Goal: Task Accomplishment & Management: Manage account settings

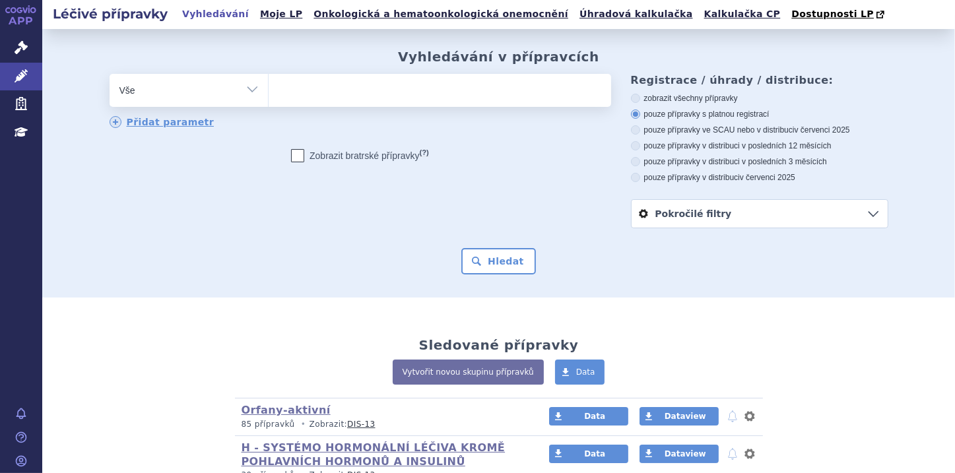
click at [323, 90] on ul at bounding box center [440, 88] width 342 height 28
click at [269, 90] on select at bounding box center [268, 89] width 1 height 33
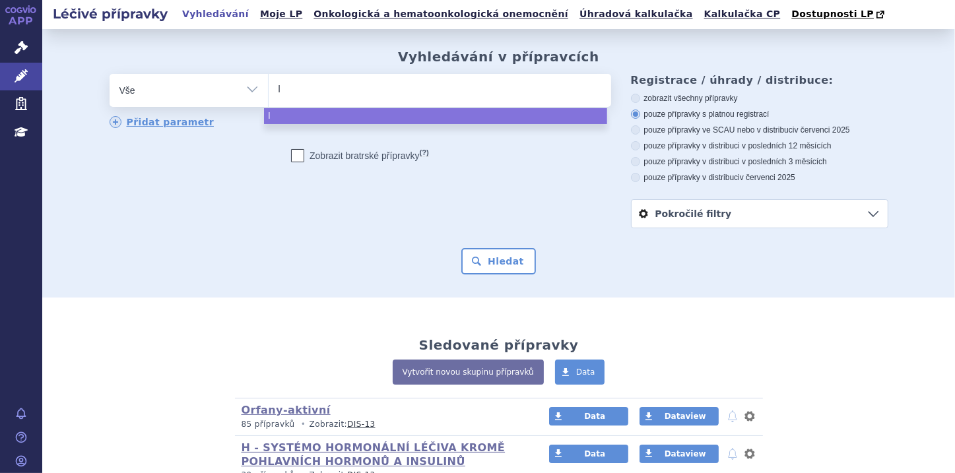
type input "le"
type input "leq"
type input "leqe"
type input "leqem"
type input "leqemb"
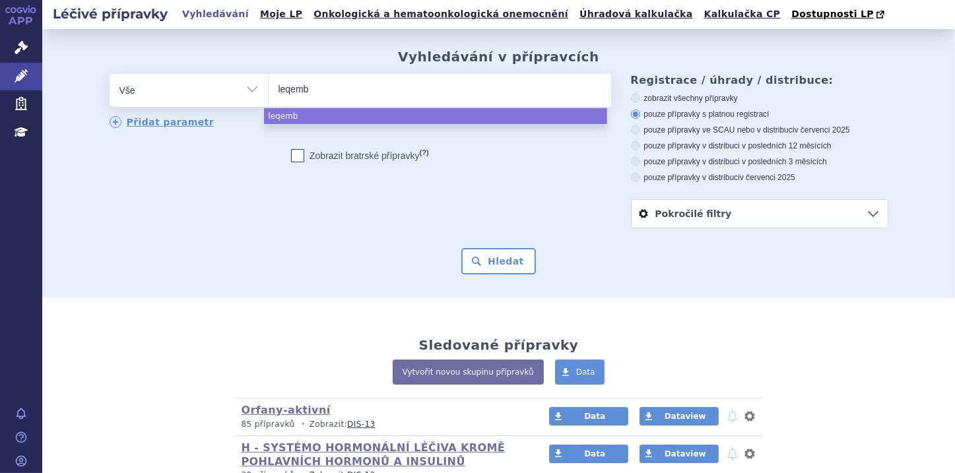
type input "leqembi"
select select "leqembi"
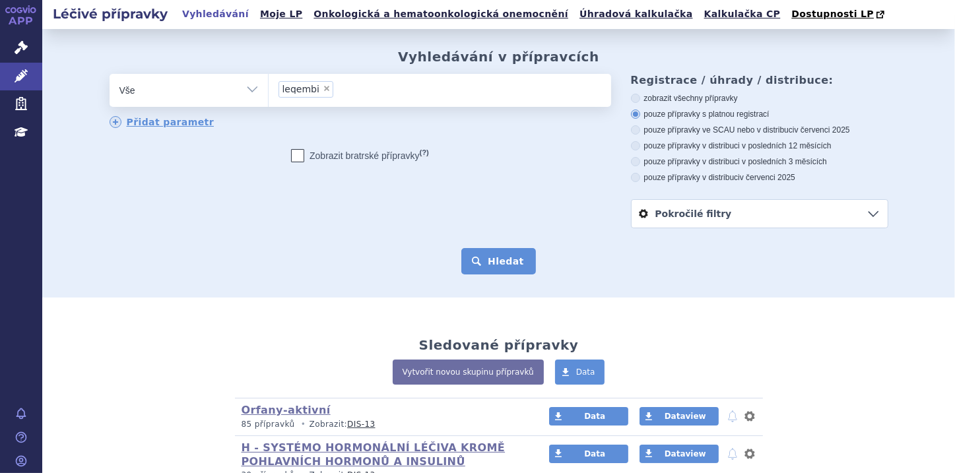
click at [497, 256] on button "Hledat" at bounding box center [498, 261] width 75 height 26
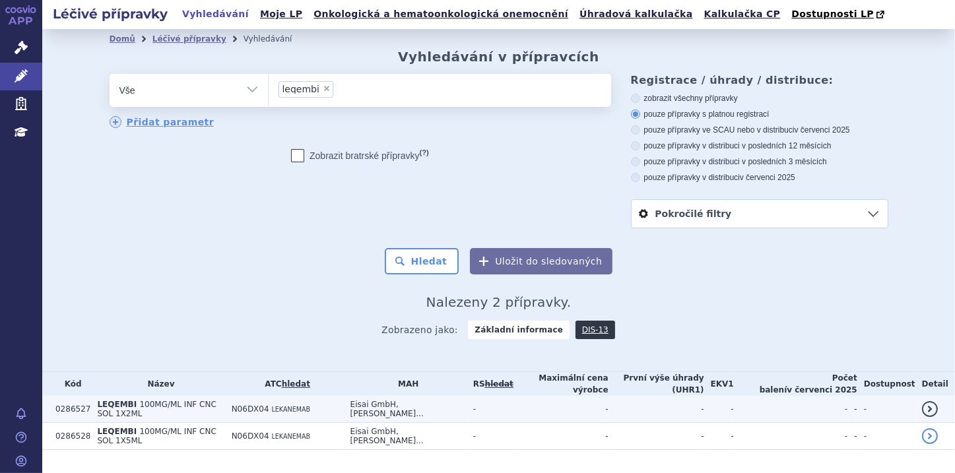
click at [145, 401] on span "100MG/ML INF CNC SOL 1X2ML" at bounding box center [156, 409] width 119 height 18
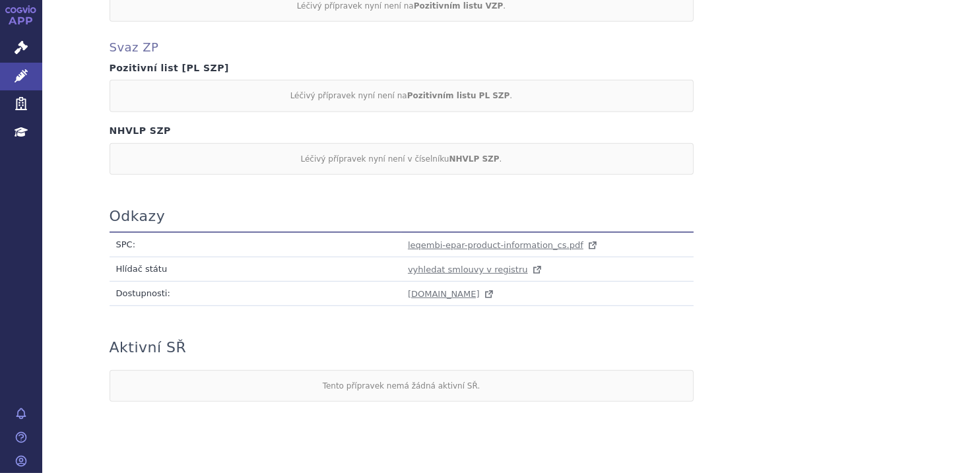
scroll to position [701, 0]
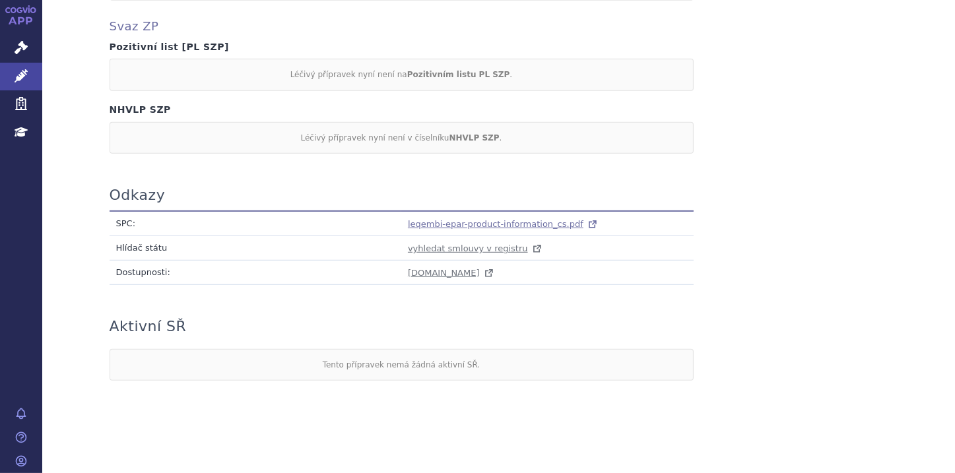
click at [470, 223] on span "leqembi-epar-product-information_cs.pdf" at bounding box center [496, 224] width 176 height 10
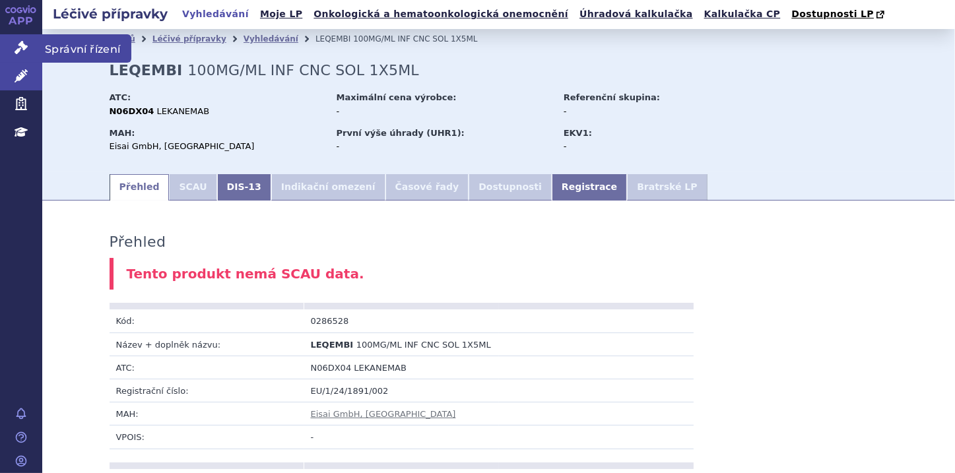
click at [21, 43] on icon at bounding box center [21, 47] width 13 height 13
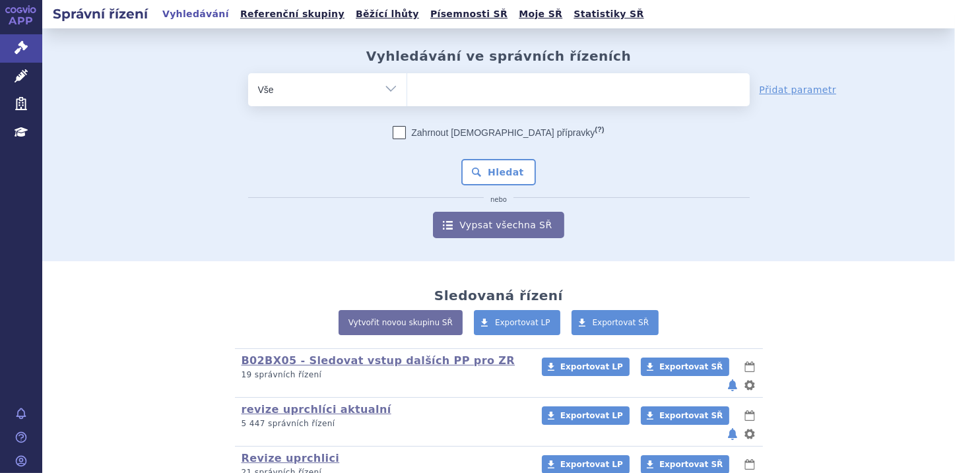
select select "filter-file-number"
click at [248, 73] on select "Vše Spisová značka Typ SŘ Přípravek/SUKL kód Účastník/Držitel" at bounding box center [327, 88] width 158 height 30
click at [422, 85] on ul at bounding box center [578, 87] width 342 height 28
click at [407, 85] on select at bounding box center [406, 89] width 1 height 33
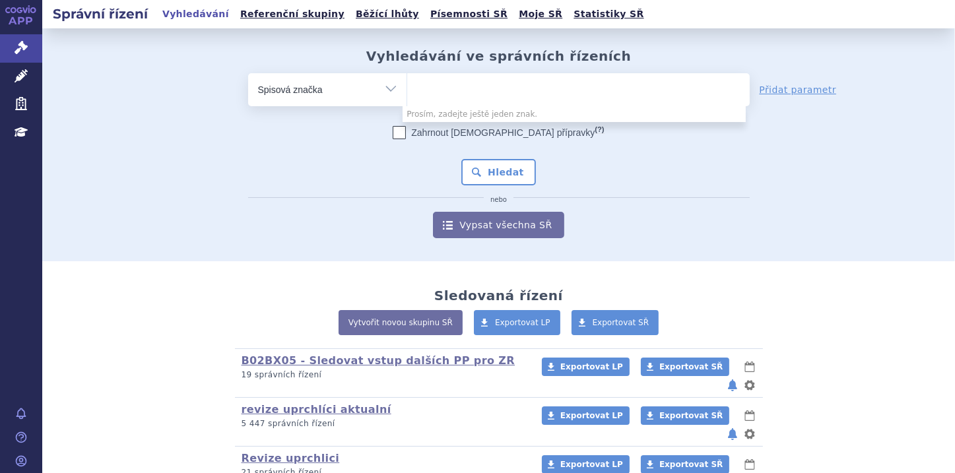
paste input "SUKLS89585/2022"
type input "SUKLS89585/2022"
select select "SUKLS89585/2022"
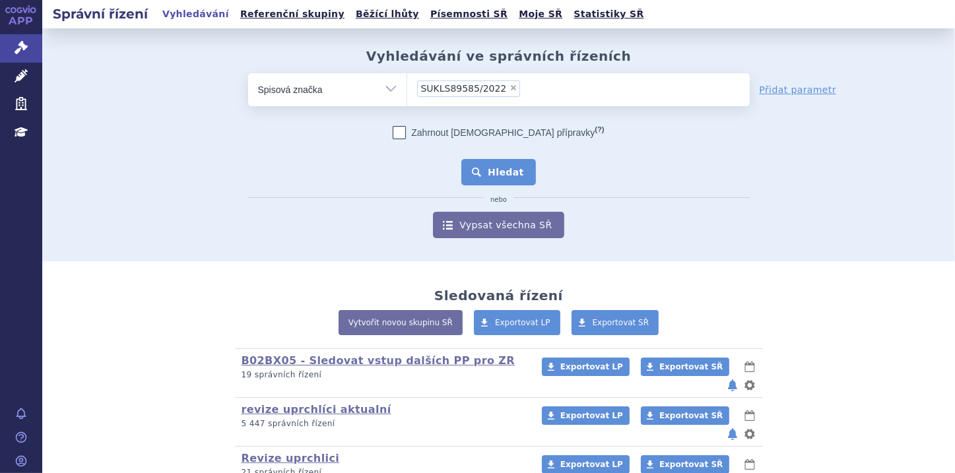
click at [488, 172] on button "Hledat" at bounding box center [498, 172] width 75 height 26
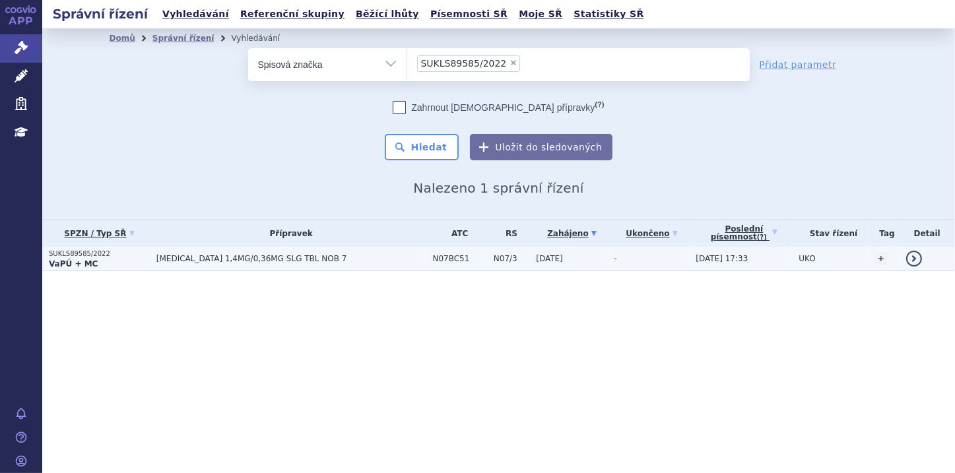
click at [59, 259] on strong "VaPÚ + MC" at bounding box center [73, 263] width 49 height 9
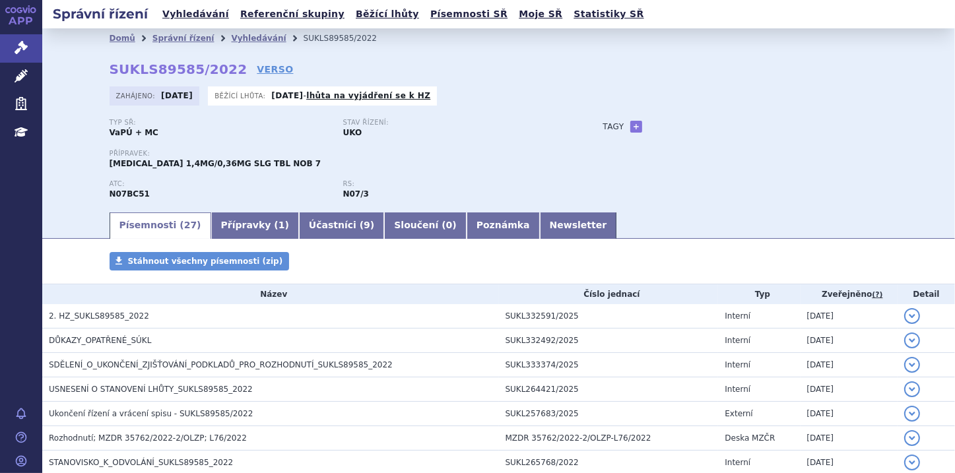
click at [125, 314] on span "2. HZ_SUKLS89585_2022" at bounding box center [99, 315] width 100 height 9
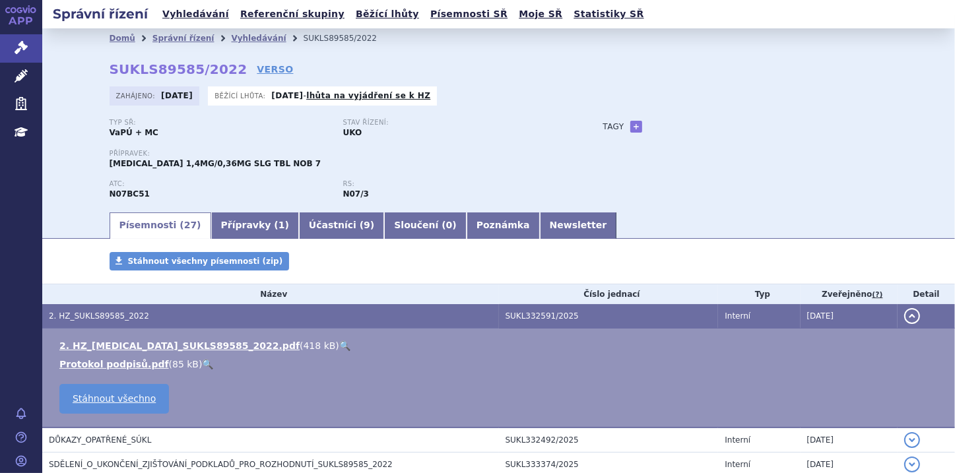
click at [124, 224] on link "Písemnosti ( 27 )" at bounding box center [161, 225] width 102 height 26
click at [909, 317] on button "detail" at bounding box center [912, 316] width 16 height 16
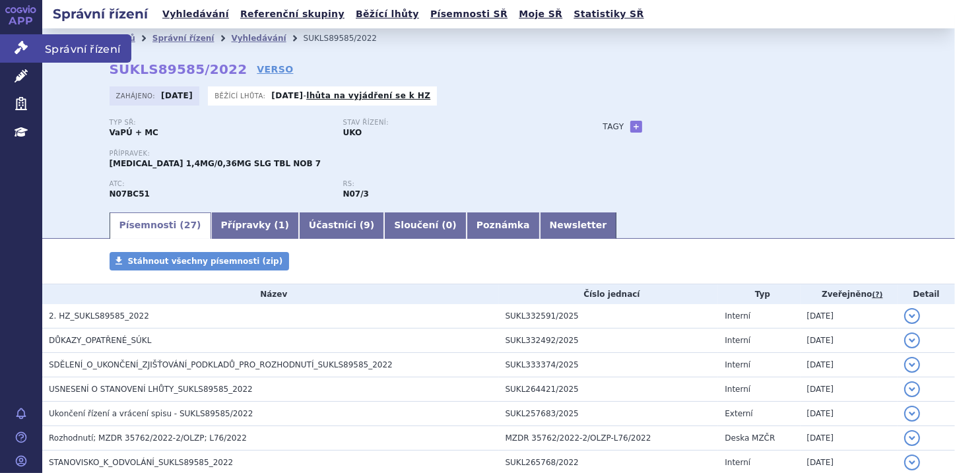
click at [22, 42] on icon at bounding box center [21, 47] width 13 height 13
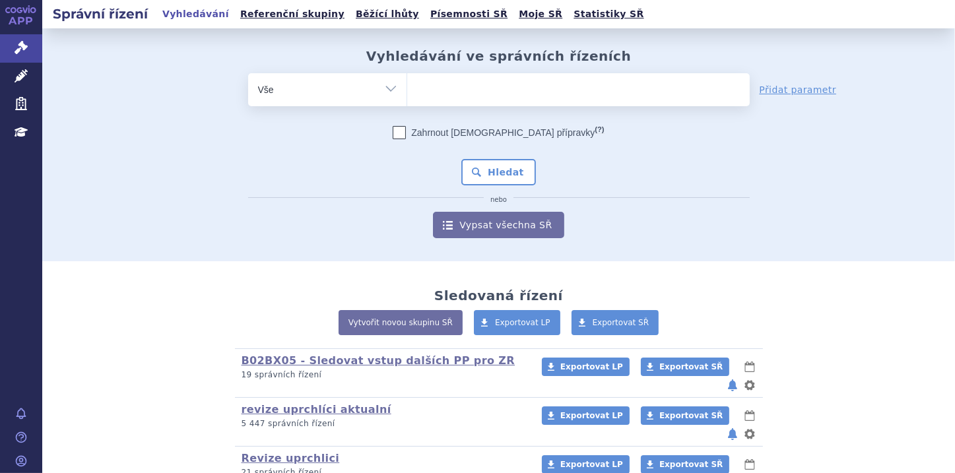
click at [385, 90] on select "Vše Spisová značka Typ SŘ Přípravek/SUKL kód Účastník/Držitel" at bounding box center [327, 88] width 158 height 30
select select "filter-file-number"
click at [248, 73] on select "Vše Spisová značka Typ SŘ Přípravek/SUKL kód Účastník/Držitel" at bounding box center [327, 88] width 158 height 30
click at [422, 90] on ul at bounding box center [578, 87] width 342 height 28
click at [407, 90] on select at bounding box center [406, 89] width 1 height 33
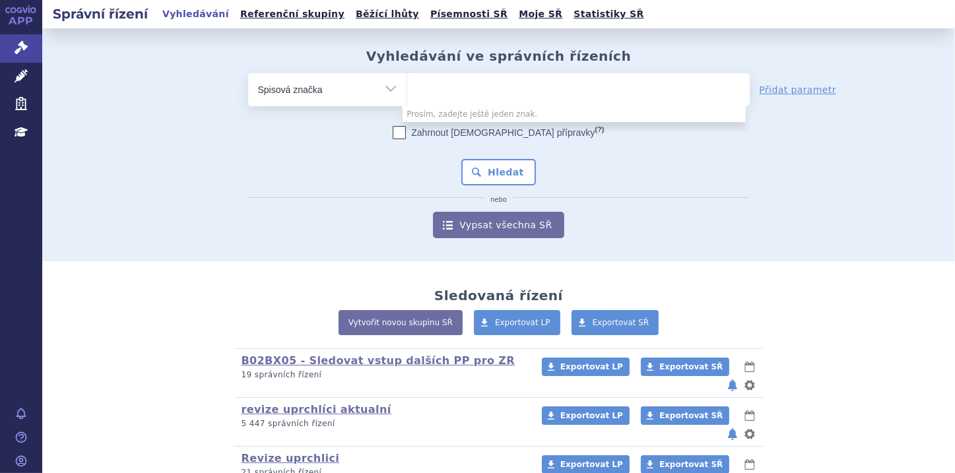
paste input "SUKLS239576/2022"
type input "SUKLS239576/2022"
select select "SUKLS239576/2022"
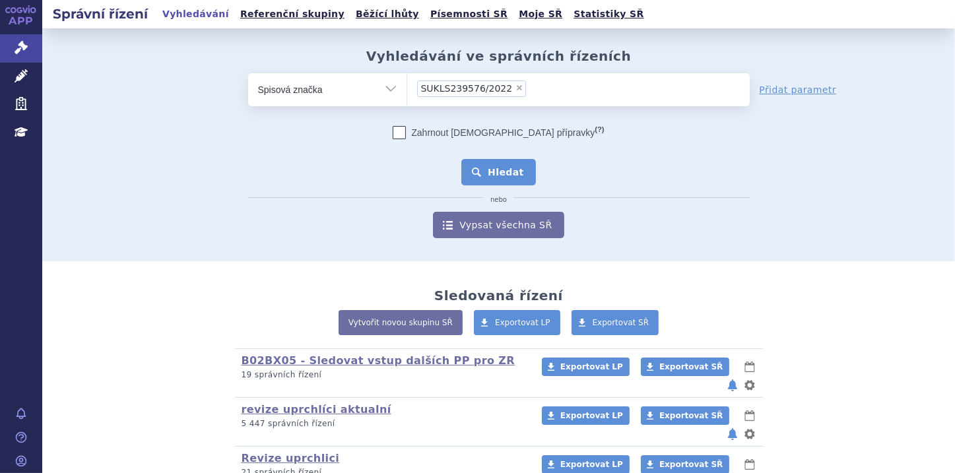
click at [510, 170] on button "Hledat" at bounding box center [498, 172] width 75 height 26
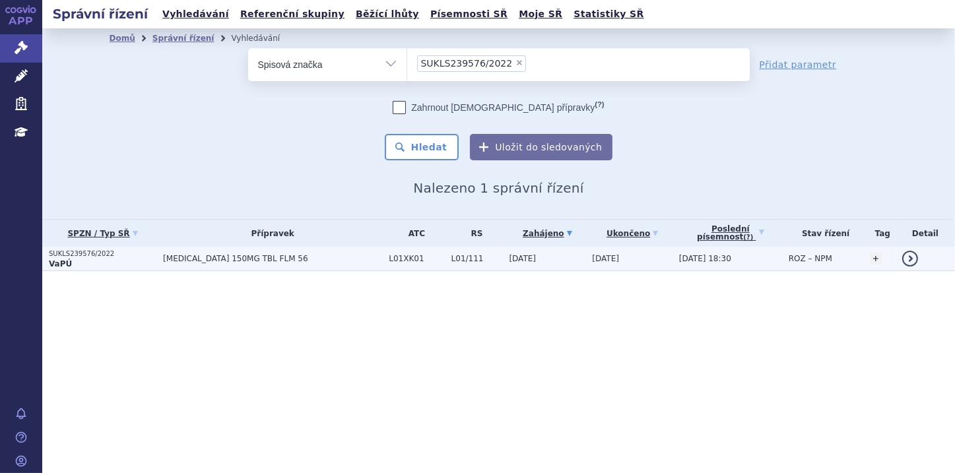
click at [79, 255] on p "SUKLS239576/2022" at bounding box center [103, 253] width 108 height 9
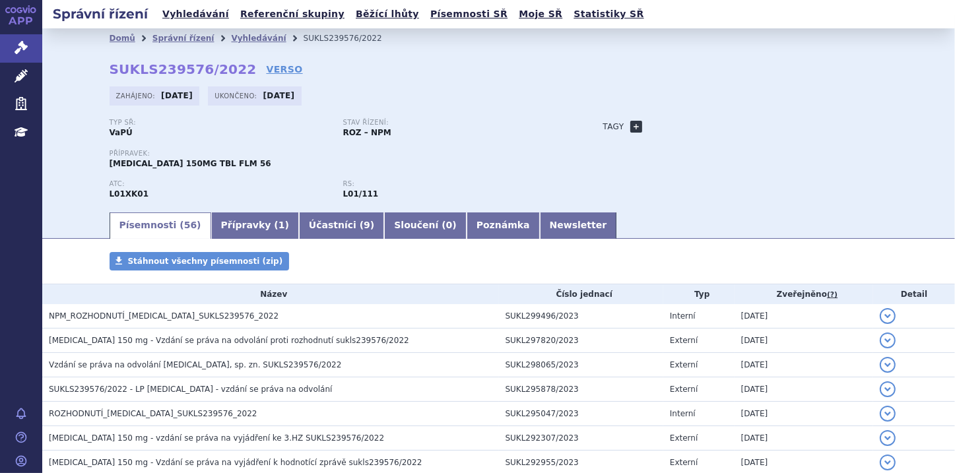
click at [630, 125] on link "+" at bounding box center [636, 127] width 12 height 12
click at [733, 127] on b at bounding box center [735, 126] width 5 height 3
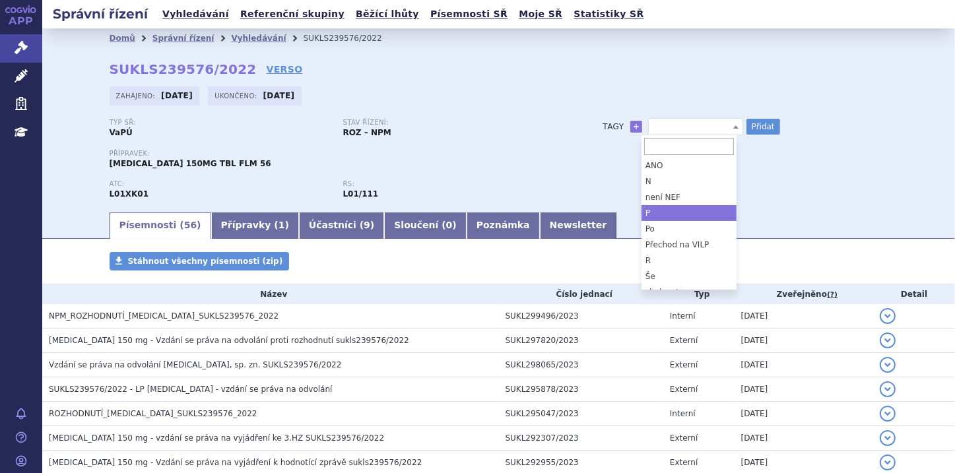
select select "P"
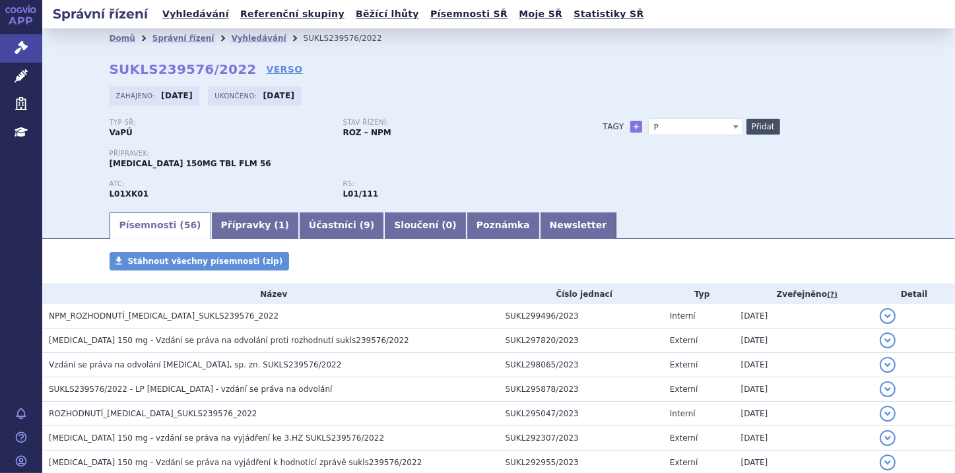
click at [751, 124] on button "Přidat" at bounding box center [763, 127] width 34 height 16
select select
click at [467, 228] on link "Poznámka" at bounding box center [503, 225] width 73 height 26
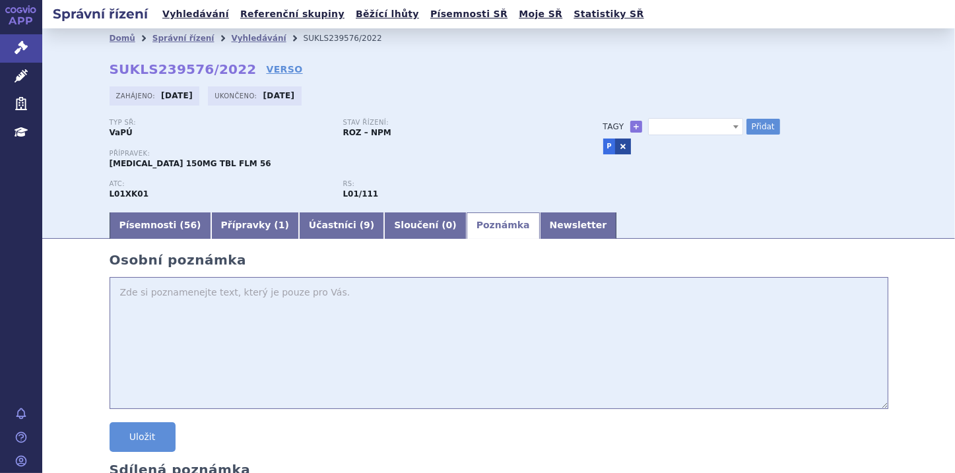
click at [621, 146] on link at bounding box center [623, 147] width 16 height 16
click at [23, 45] on icon at bounding box center [21, 47] width 13 height 13
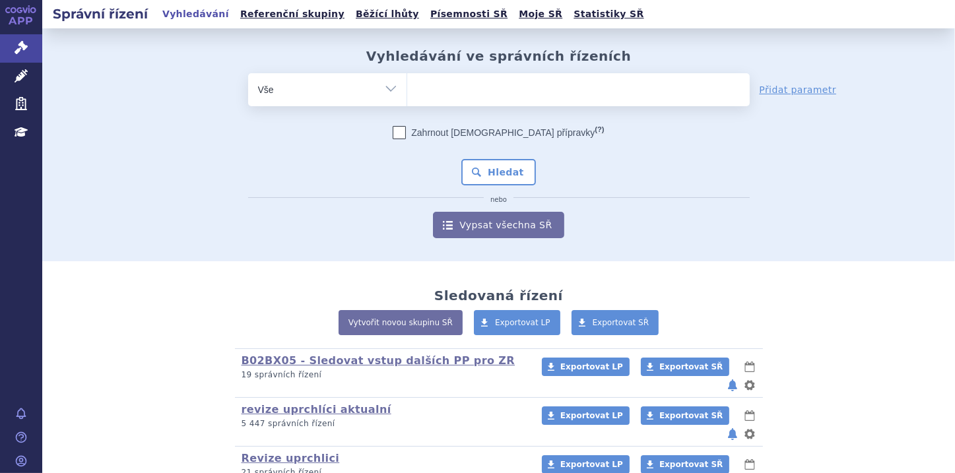
click at [394, 91] on select "Vše Spisová značka Typ SŘ Přípravek/SUKL kód Účastník/Držitel" at bounding box center [327, 88] width 158 height 30
select select "filter-file-number"
click at [248, 73] on select "Vše Spisová značka Typ SŘ Přípravek/SUKL kód Účastník/Držitel" at bounding box center [327, 88] width 158 height 30
click at [428, 97] on ul at bounding box center [578, 87] width 342 height 28
click at [407, 97] on select at bounding box center [406, 89] width 1 height 33
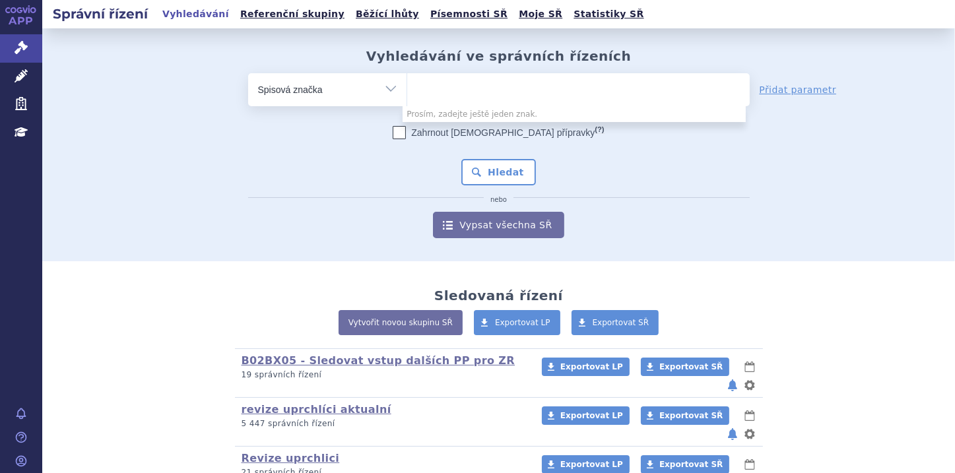
paste input "SUKLS309877/2024"
type input "SUKLS309877/2024"
select select "SUKLS309877/2024"
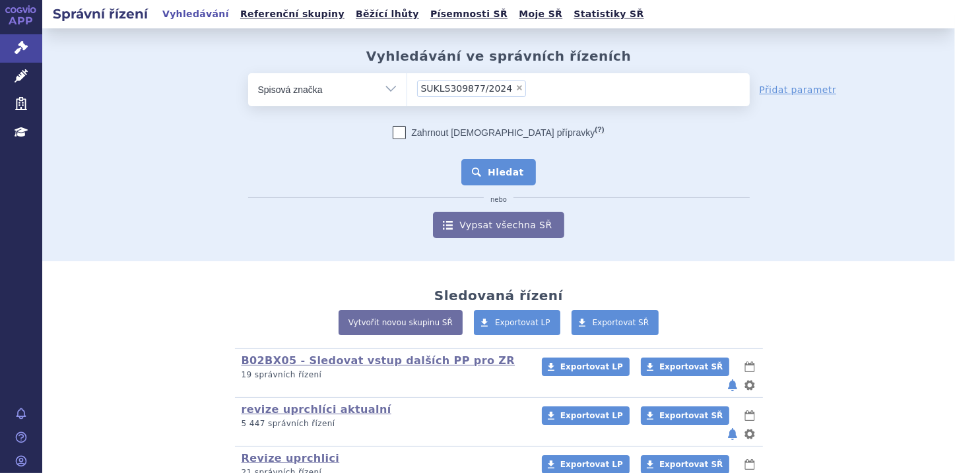
click at [492, 167] on button "Hledat" at bounding box center [498, 172] width 75 height 26
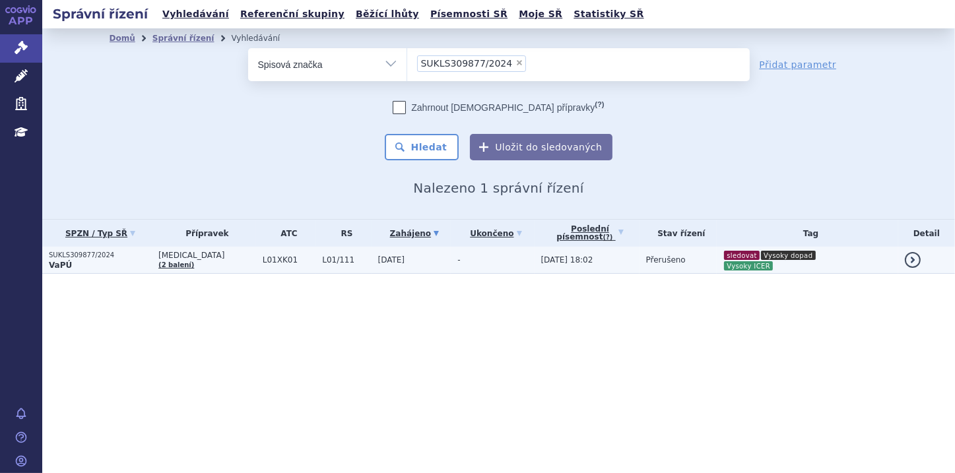
click at [92, 259] on p "SUKLS309877/2024" at bounding box center [100, 255] width 103 height 9
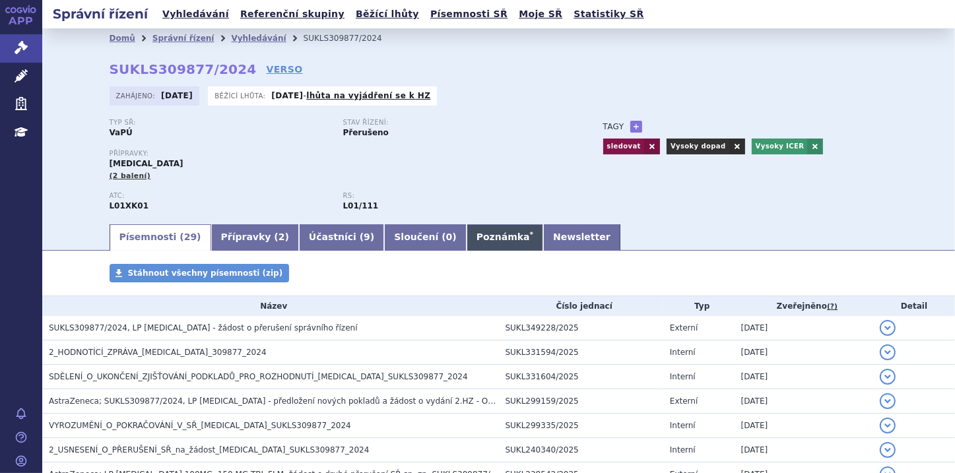
click at [467, 232] on link "Poznámka *" at bounding box center [505, 237] width 77 height 26
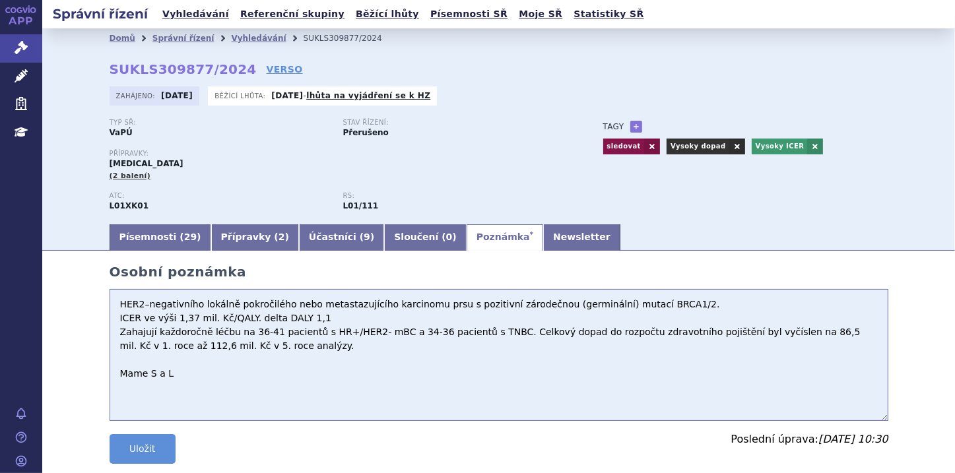
click at [113, 306] on textarea "HER2–negativního lokálně pokročilého nebo metastazujícího karcinomu prsu s pozi…" at bounding box center [499, 355] width 779 height 132
click at [126, 301] on textarea "HER2–negativního lokálně pokročilého nebo metastazujícího karcinomu prsu s pozi…" at bounding box center [499, 355] width 779 height 132
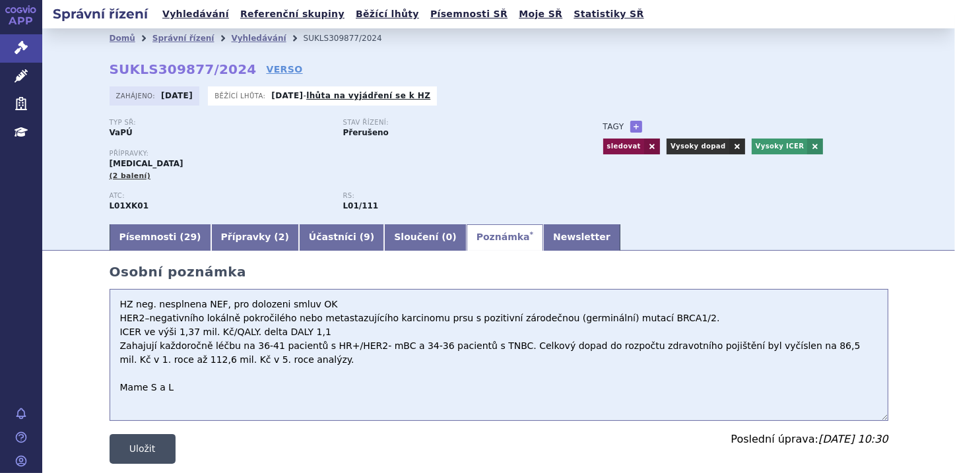
click at [123, 457] on button "Uložit" at bounding box center [143, 449] width 66 height 30
click at [319, 306] on textarea "HER2–negativního lokálně pokročilého nebo metastazujícího karcinomu prsu s pozi…" at bounding box center [499, 355] width 779 height 132
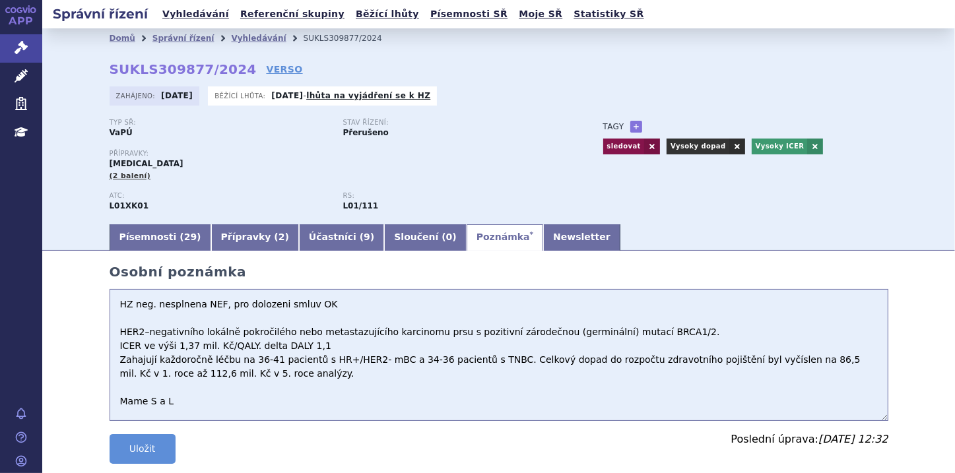
paste textarea "ICER (poměr nákladů a přínosů) ve výši 1,41 milionů Kč/QALY"
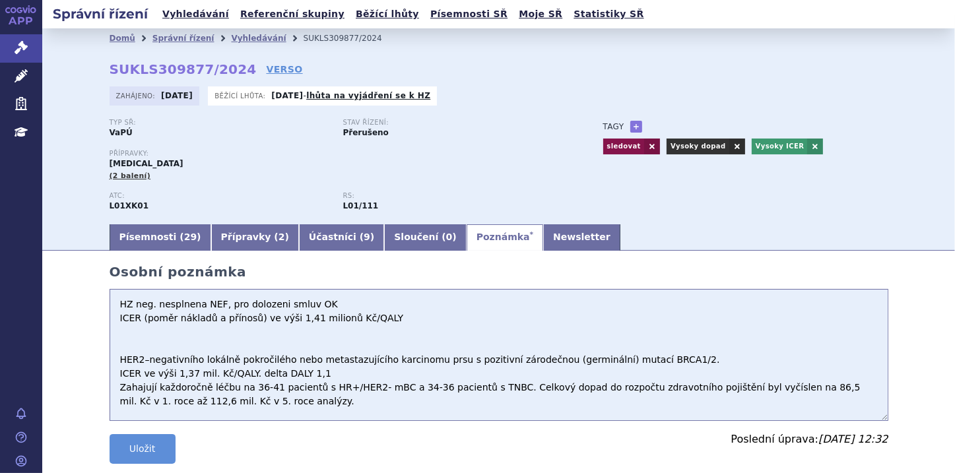
click at [116, 331] on textarea "HER2–negativního lokálně pokročilého nebo metastazujícího karcinomu prsu s pozi…" at bounding box center [499, 355] width 779 height 132
paste textarea "45 až 69 pacientů nově zahajujících léčbu pacientů ročně a ukazuje výsledek ve …"
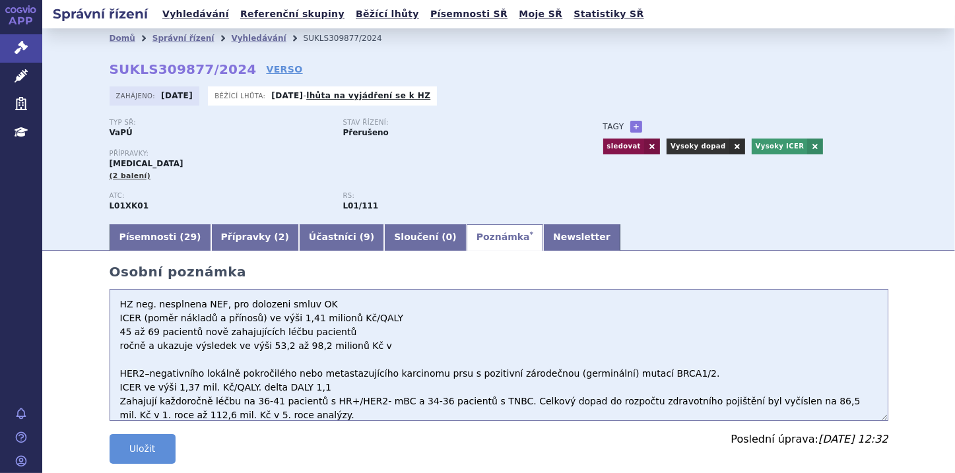
click at [111, 349] on textarea "HER2–negativního lokálně pokročilého nebo metastazujícího karcinomu prsu s pozi…" at bounding box center [499, 355] width 779 height 132
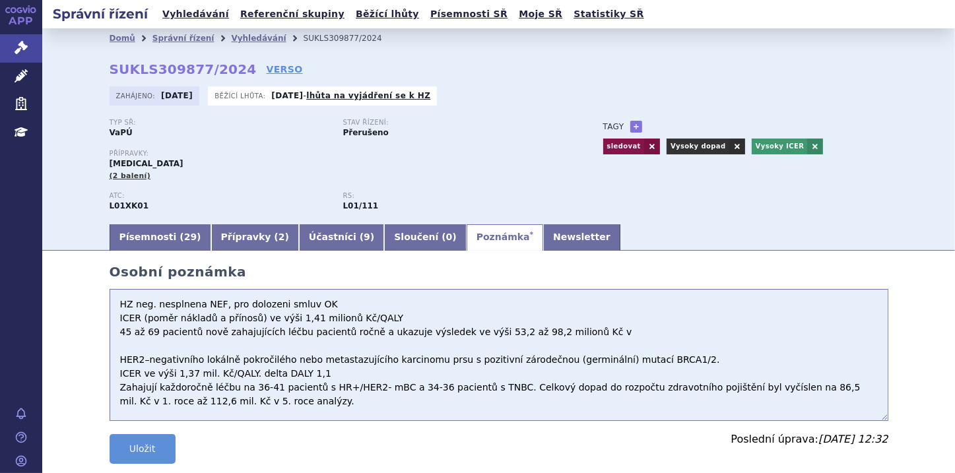
click at [565, 335] on textarea "HER2–negativního lokálně pokročilého nebo metastazujícího karcinomu prsu s pozi…" at bounding box center [499, 355] width 779 height 132
click at [562, 337] on textarea "HER2–negativního lokálně pokročilého nebo metastazujícího karcinomu prsu s pozi…" at bounding box center [499, 355] width 779 height 132
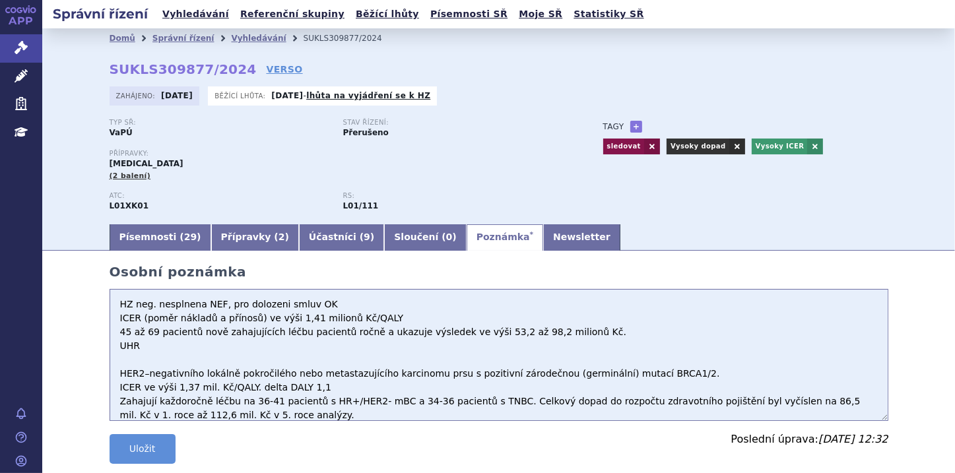
click at [148, 354] on textarea "HER2–negativního lokálně pokročilého nebo metastazujícího karcinomu prsu s pozi…" at bounding box center [499, 355] width 779 height 132
paste textarea "0222935"
paste textarea "0222937"
click at [259, 348] on textarea "HER2–negativního lokálně pokročilého nebo metastazujícího karcinomu prsu s pozi…" at bounding box center [499, 355] width 779 height 132
paste textarea "58 576,98"
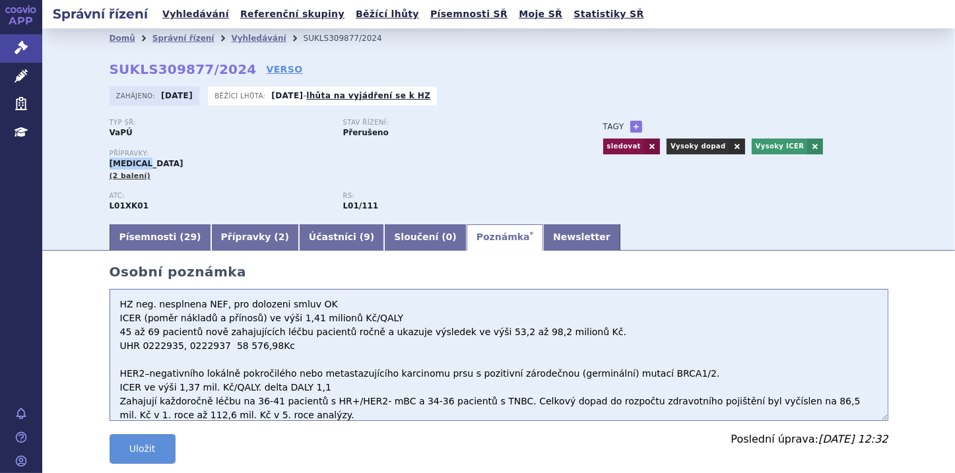
drag, startPoint x: 103, startPoint y: 161, endPoint x: 146, endPoint y: 163, distance: 42.9
click at [146, 163] on div "Domů Správní řízení Vyhledávání SUKLS309877/2024 SUKLS309877/2024 VERSO Zahájen…" at bounding box center [498, 135] width 831 height 174
copy span "LYNPARZA"
click at [143, 453] on button "Uložit" at bounding box center [143, 449] width 66 height 30
click at [398, 321] on textarea "HER2–negativního lokálně pokročilého nebo metastazujícího karcinomu prsu s pozi…" at bounding box center [499, 355] width 779 height 132
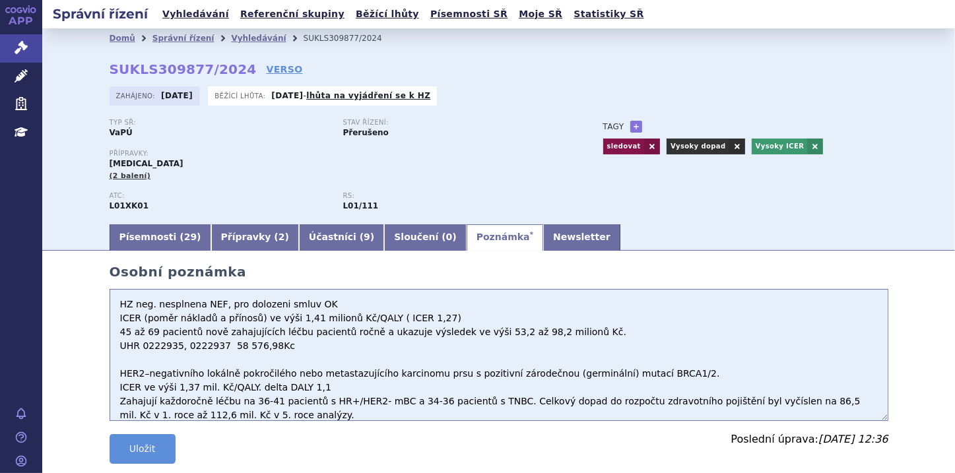
click at [408, 322] on textarea "HER2–negativního lokálně pokročilého nebo metastazujícího karcinomu prsu s pozi…" at bounding box center [499, 355] width 779 height 132
type textarea "HZ neg. nesplnena NEF, pro dolozeni smluv OK ICER (poměr nákladů a přínosů) ve …"
click at [158, 455] on button "Uložit" at bounding box center [143, 449] width 66 height 30
click at [150, 450] on button "Uložit" at bounding box center [143, 449] width 66 height 30
click at [144, 447] on button "Uložit" at bounding box center [143, 449] width 66 height 30
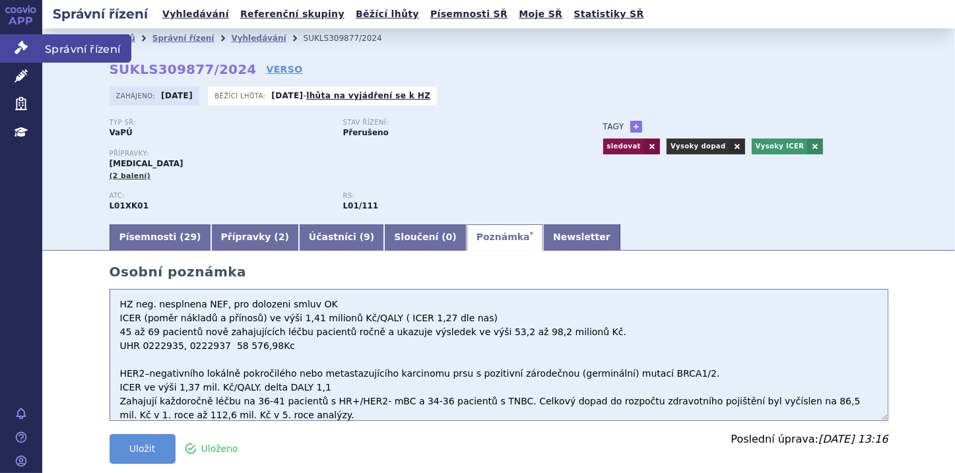
click at [18, 48] on icon at bounding box center [21, 47] width 13 height 13
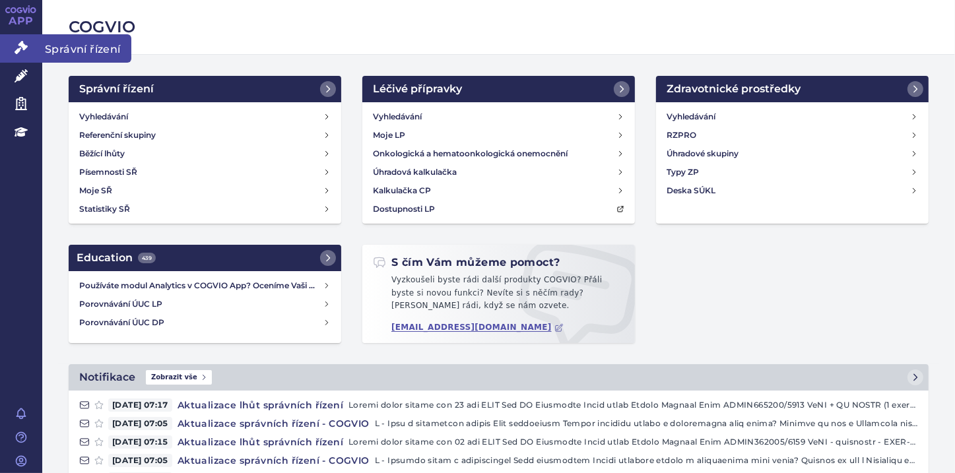
click at [20, 48] on icon at bounding box center [21, 47] width 13 height 13
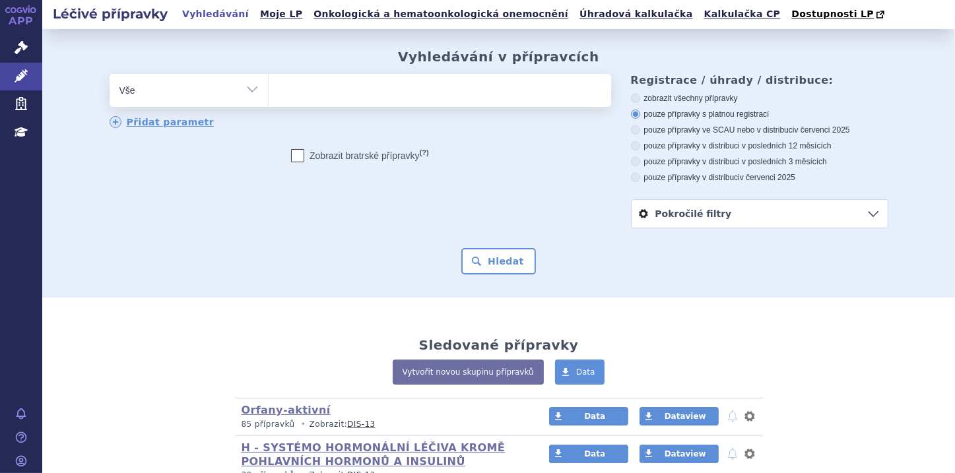
type input "0223959"
select select "0223959"
click at [492, 263] on button "Hledat" at bounding box center [498, 261] width 75 height 26
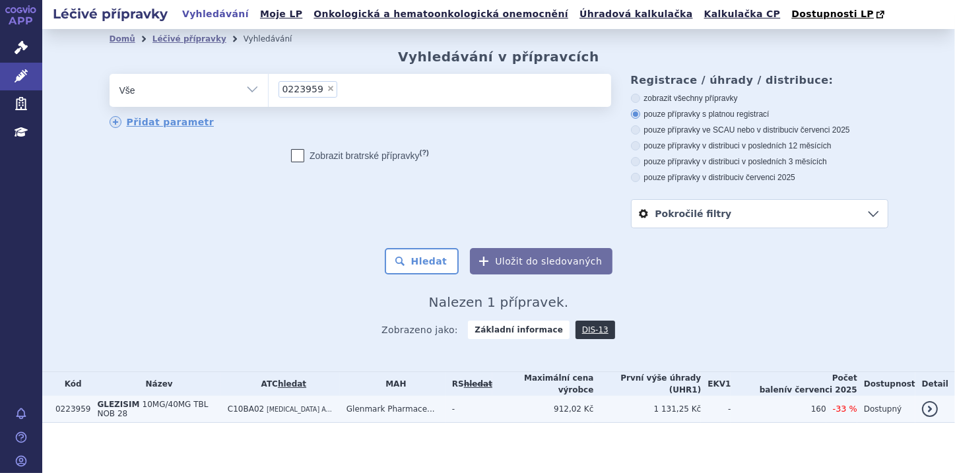
click at [146, 407] on span "10MG/40MG TBL NOB 28" at bounding box center [152, 409] width 111 height 18
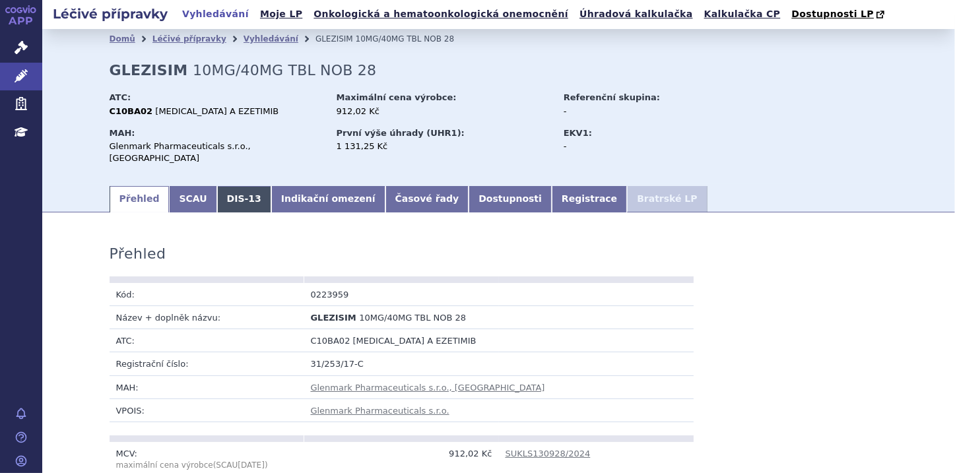
click at [217, 187] on link "DIS-13" at bounding box center [244, 199] width 54 height 26
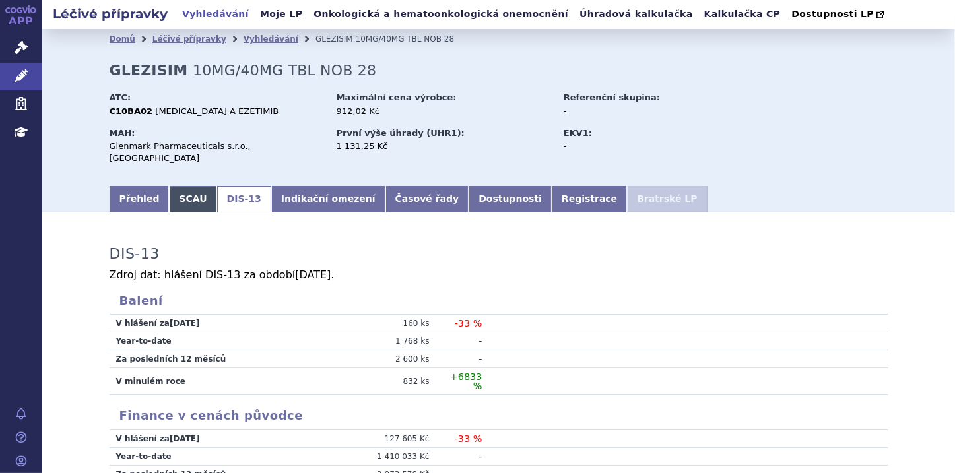
click at [172, 186] on link "SCAU" at bounding box center [193, 199] width 48 height 26
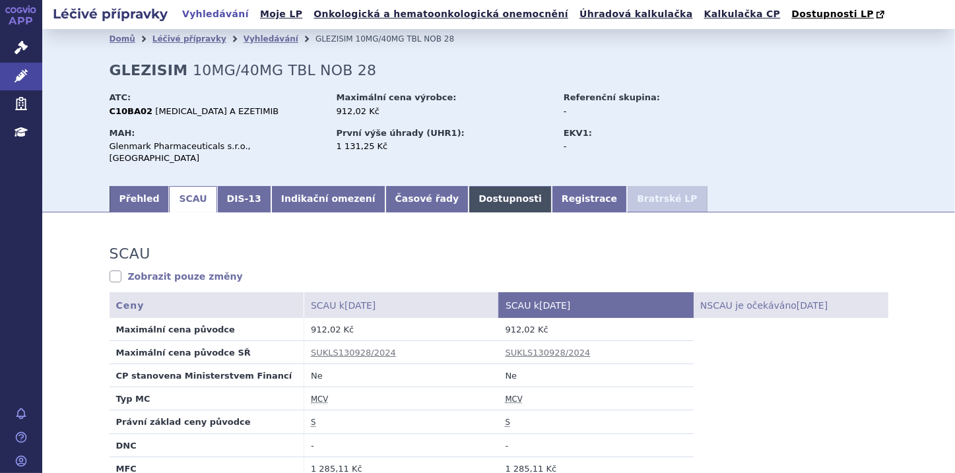
click at [468, 193] on link "Dostupnosti" at bounding box center [509, 199] width 83 height 26
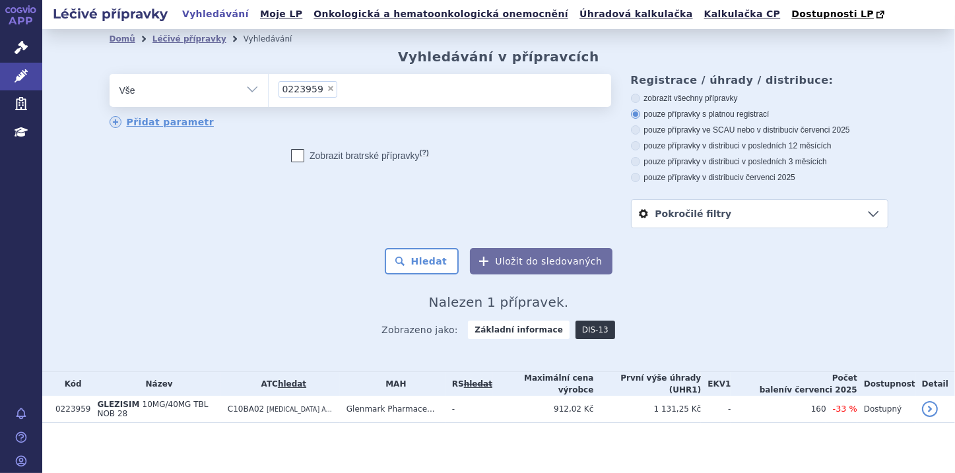
click at [589, 329] on link "DIS-13" at bounding box center [595, 330] width 40 height 18
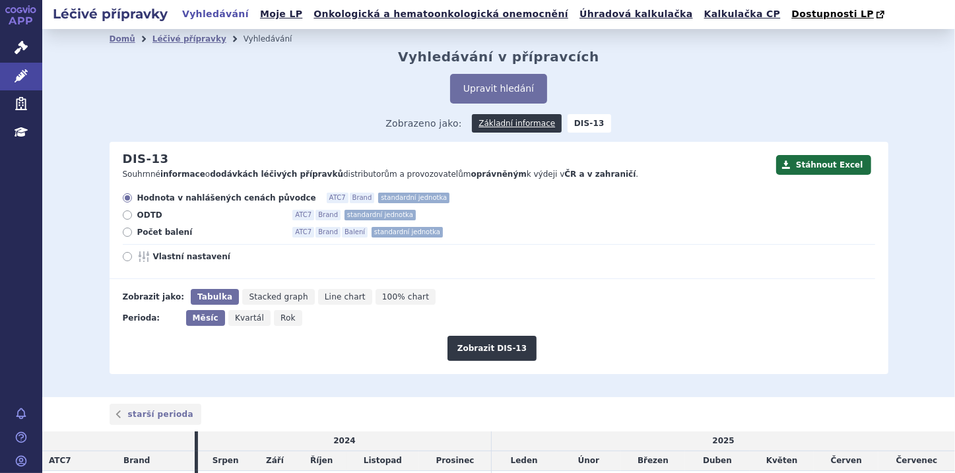
click at [123, 234] on icon at bounding box center [127, 232] width 9 height 9
click at [124, 234] on input "Počet balení ATC7 Brand Balení standardní jednotka" at bounding box center [128, 234] width 9 height 9
radio input "true"
click at [243, 319] on span "Kvartál" at bounding box center [249, 317] width 29 height 9
click at [237, 319] on input "Kvartál" at bounding box center [232, 314] width 9 height 9
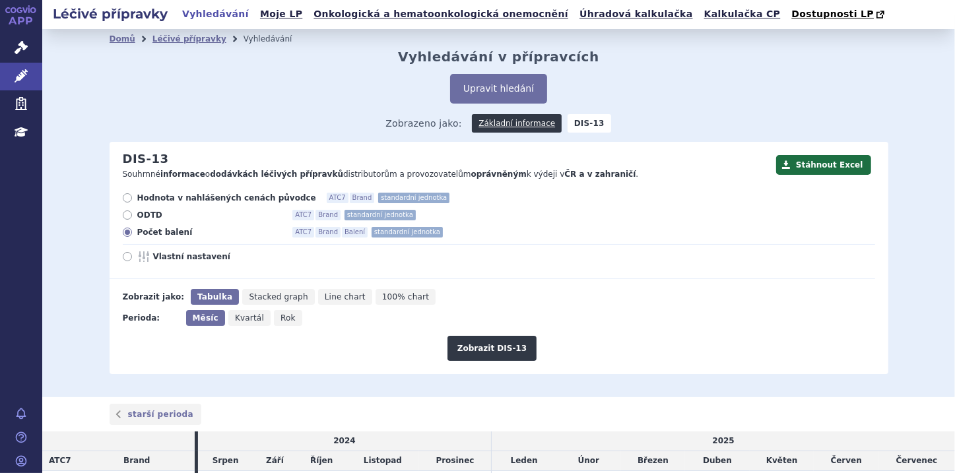
radio input "true"
click at [490, 350] on button "Zobrazit DIS-13" at bounding box center [491, 348] width 89 height 25
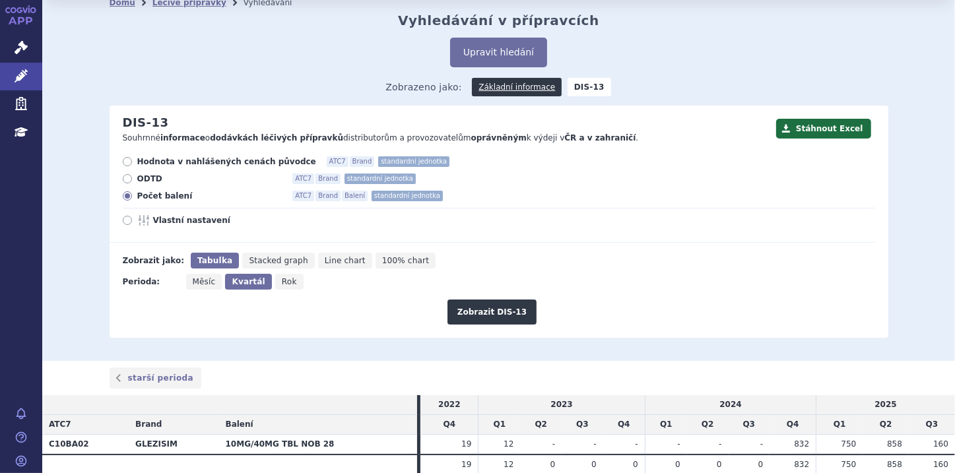
scroll to position [91, 0]
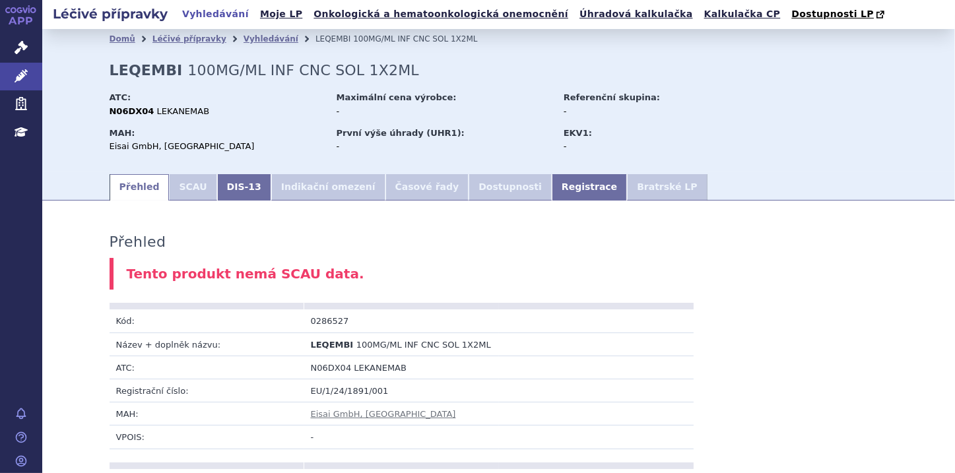
scroll to position [701, 0]
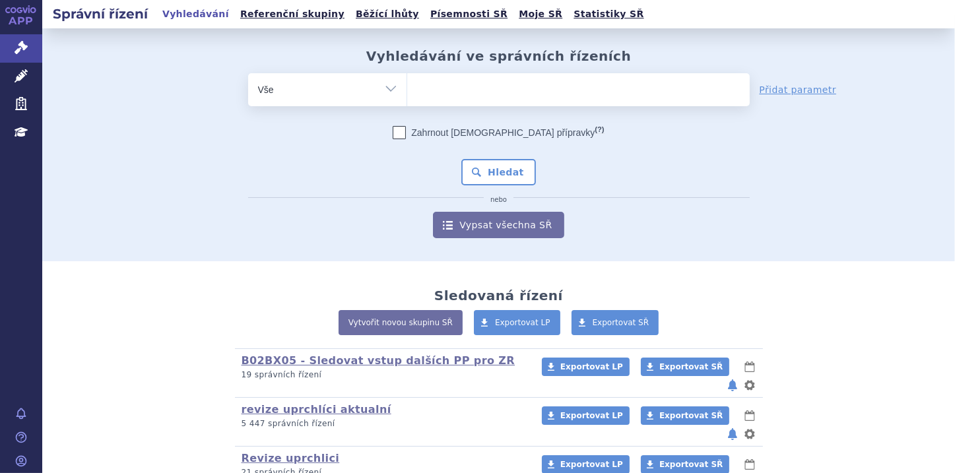
select select "filter-file-number"
click at [248, 73] on select "Vše Spisová značka Typ SŘ Přípravek/SUKL kód Účastník/Držitel" at bounding box center [327, 88] width 158 height 30
click at [430, 92] on ul at bounding box center [578, 87] width 342 height 28
click at [407, 92] on select at bounding box center [406, 89] width 1 height 33
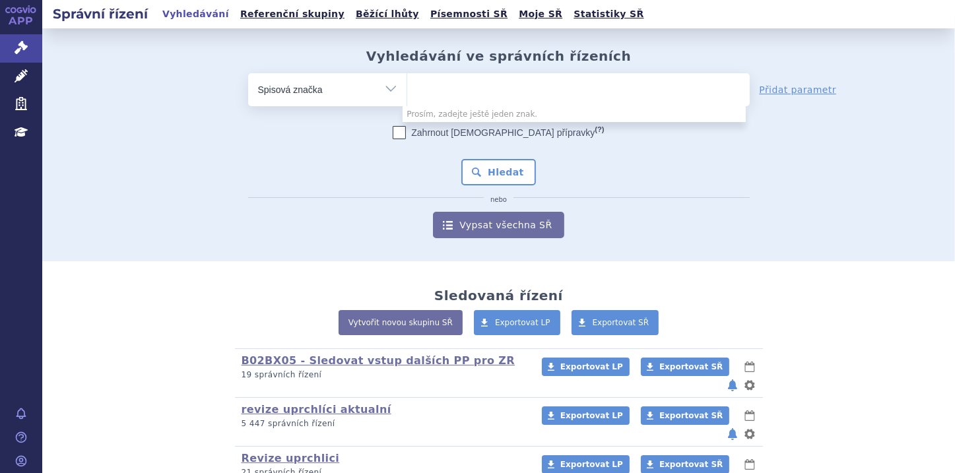
paste input "SUKLS204192/2019"
type input "SUKLS204192/2019"
select select "SUKLS204192/2019"
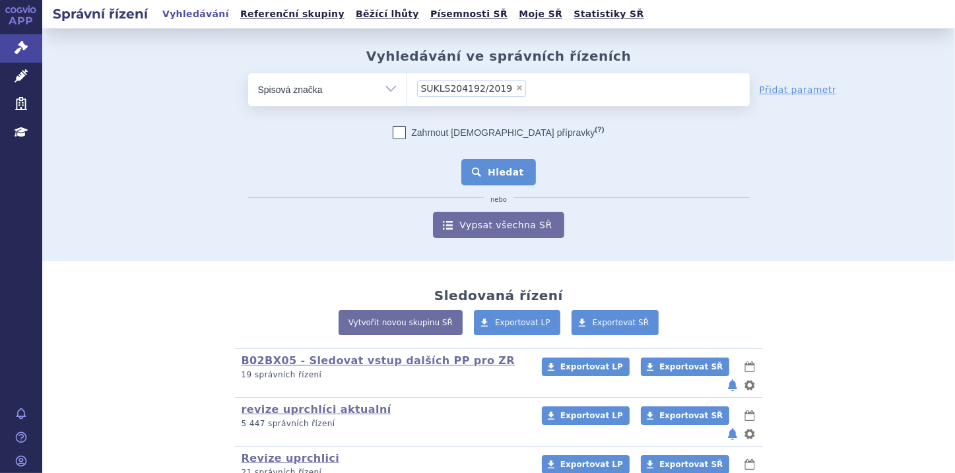
click at [517, 168] on button "Hledat" at bounding box center [498, 172] width 75 height 26
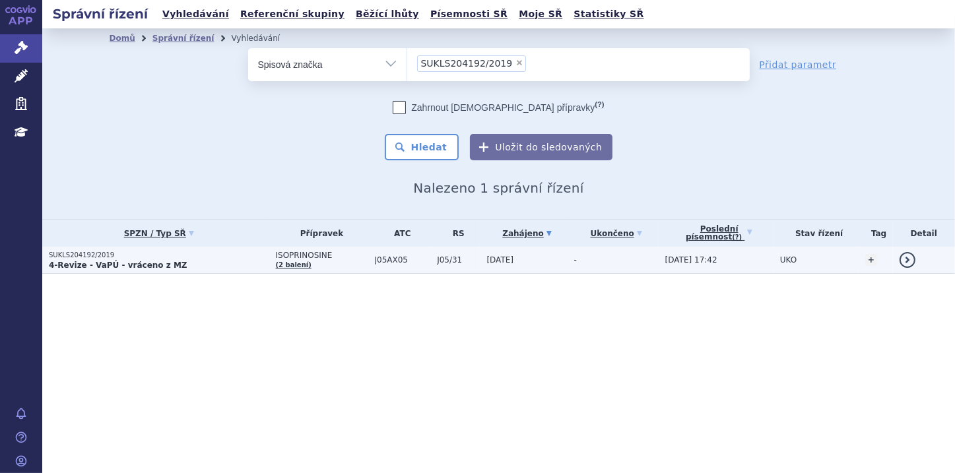
click at [88, 263] on strong "4-Revize - VaPÚ - vráceno z MZ" at bounding box center [118, 265] width 139 height 9
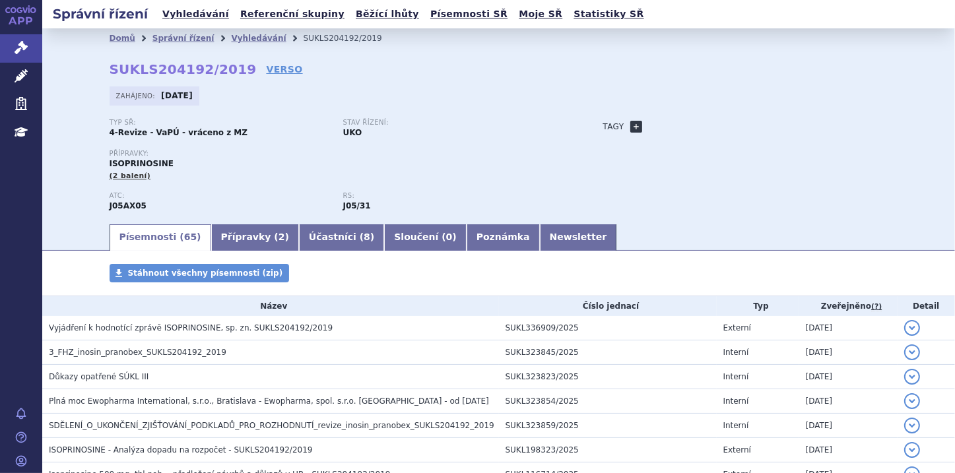
click at [633, 128] on link "+" at bounding box center [636, 127] width 12 height 12
click at [733, 127] on b at bounding box center [735, 126] width 5 height 3
click at [729, 125] on span at bounding box center [735, 127] width 13 height 16
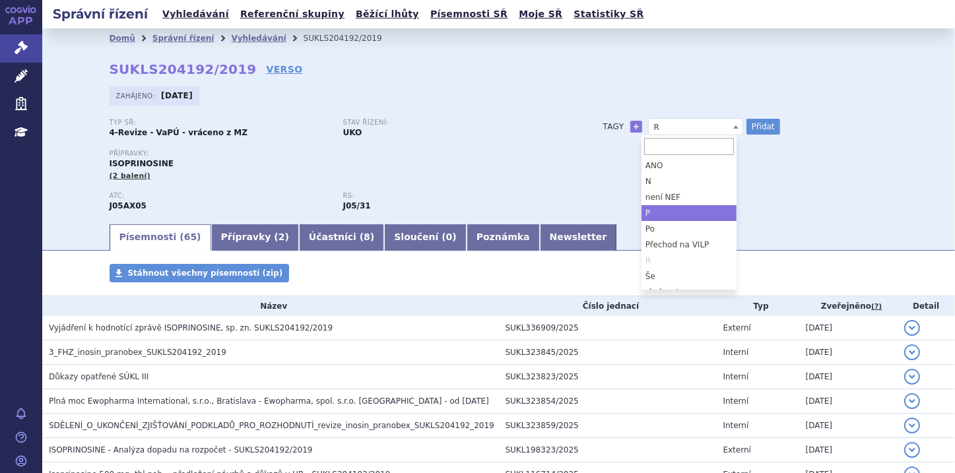
select select "P"
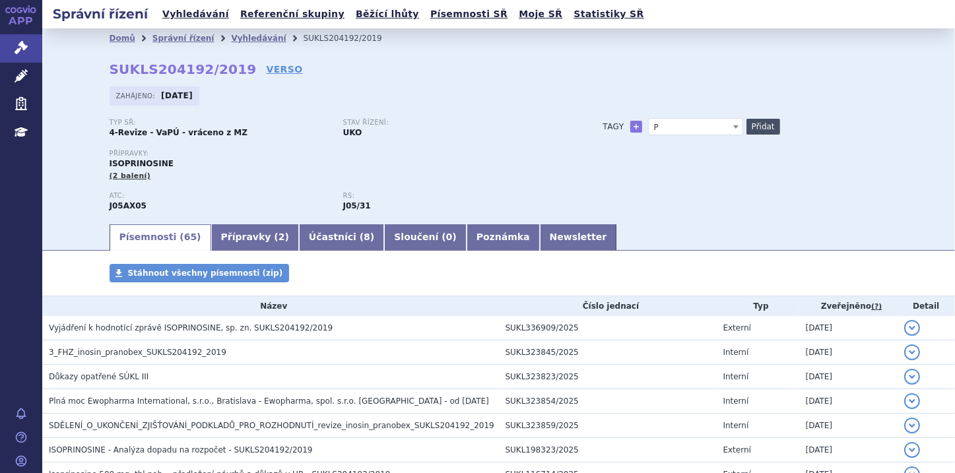
click at [751, 127] on button "Přidat" at bounding box center [763, 127] width 34 height 16
select select
click at [467, 238] on link "Poznámka" at bounding box center [503, 237] width 73 height 26
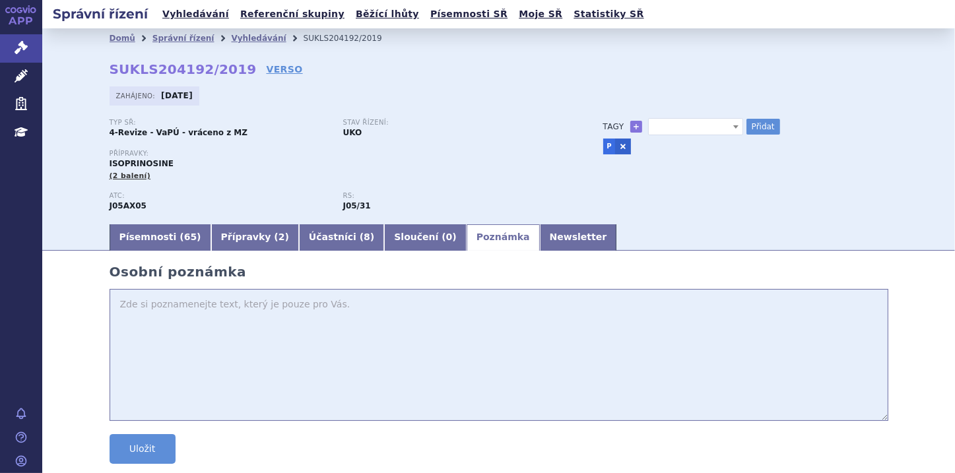
click at [182, 298] on textarea at bounding box center [499, 355] width 779 height 132
type textarea "Proverit v ODTD"
click at [156, 443] on button "Uložit" at bounding box center [143, 449] width 66 height 30
click at [22, 49] on icon at bounding box center [21, 47] width 13 height 13
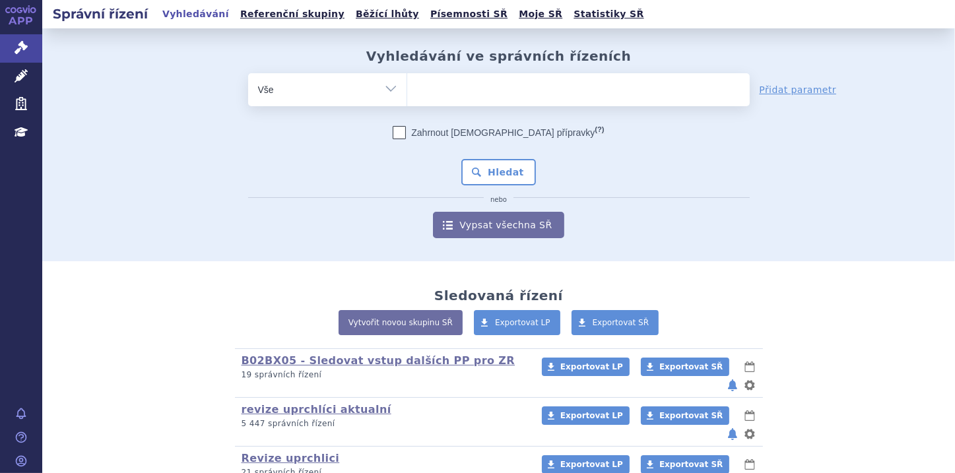
click at [387, 87] on select "Vše Spisová značka Typ SŘ Přípravek/SUKL kód Účastník/Držitel" at bounding box center [327, 88] width 158 height 30
select select "filter-file-number"
click at [248, 73] on select "Vše Spisová značka Typ SŘ Přípravek/SUKL kód Účastník/Držitel" at bounding box center [327, 88] width 158 height 30
click at [421, 88] on ul at bounding box center [578, 87] width 342 height 28
click at [407, 88] on select at bounding box center [406, 89] width 1 height 33
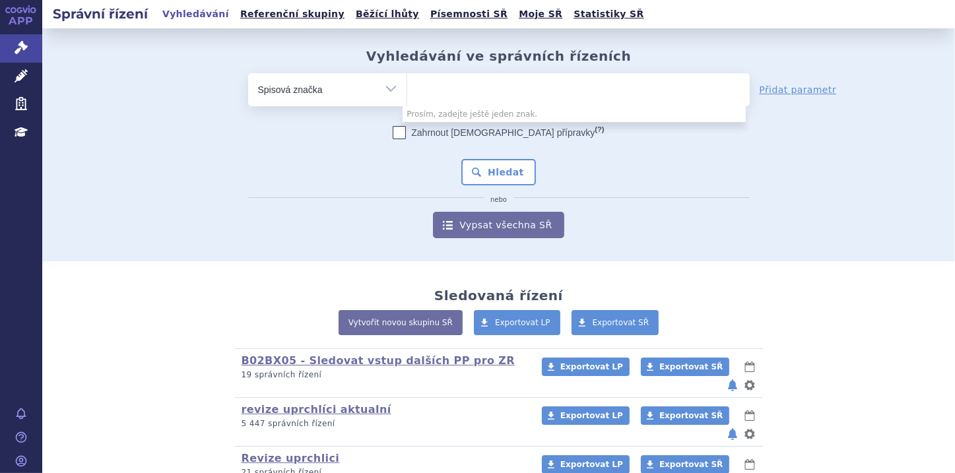
paste input "SUKLS295576/2024"
type input "SUKLS295576/2024"
select select "SUKLS295576/2024"
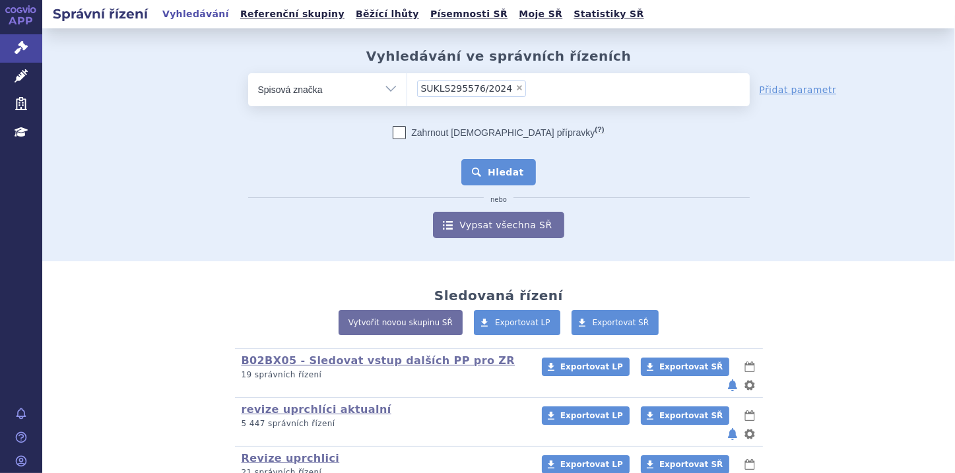
click at [491, 169] on button "Hledat" at bounding box center [498, 172] width 75 height 26
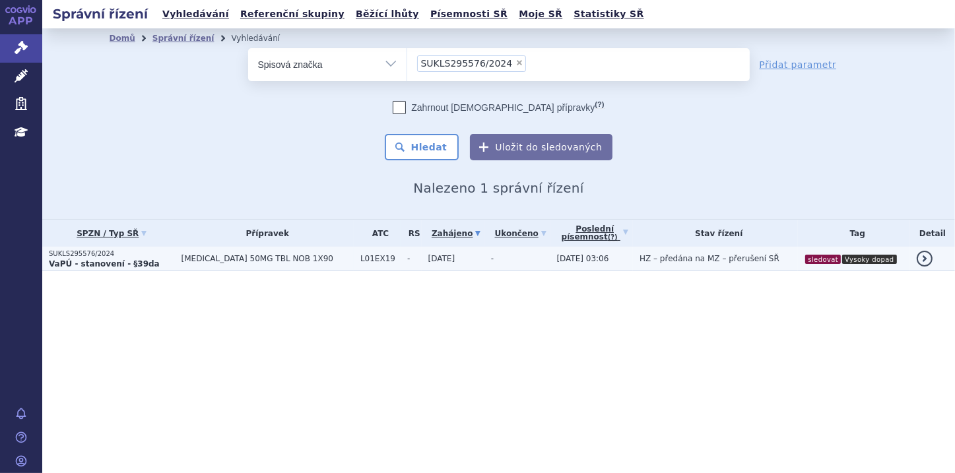
click at [90, 261] on strong "VaPÚ - stanovení - §39da" at bounding box center [104, 263] width 111 height 9
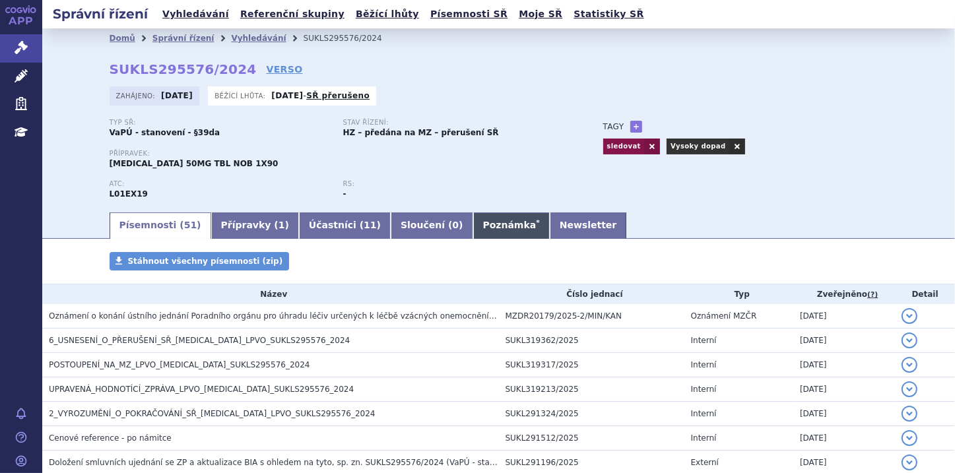
click at [473, 221] on link "Poznámka *" at bounding box center [511, 225] width 77 height 26
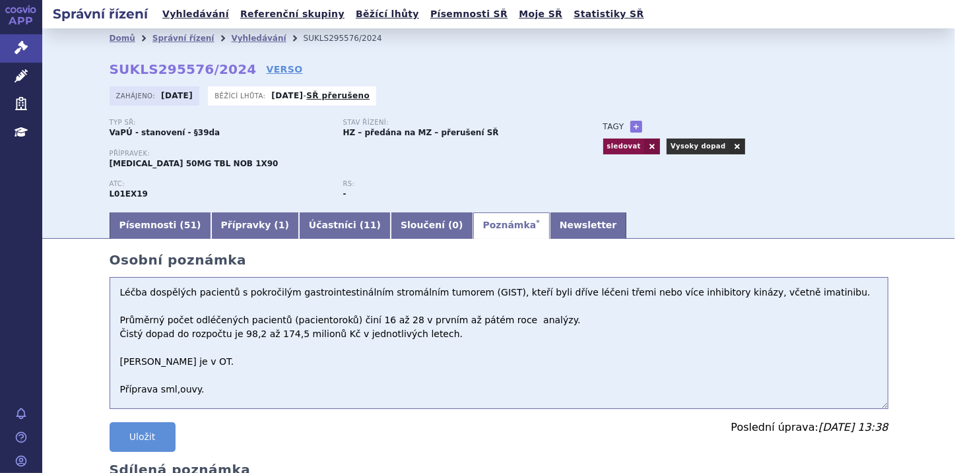
click at [115, 299] on textarea "Léčba dospělých pacientů s pokročilým gastrointestinálním stromálním tumorem (G…" at bounding box center [499, 343] width 779 height 132
click at [121, 296] on textarea "Léčba dospělých pacientů s pokročilým gastrointestinálním stromálním tumorem (G…" at bounding box center [499, 343] width 779 height 132
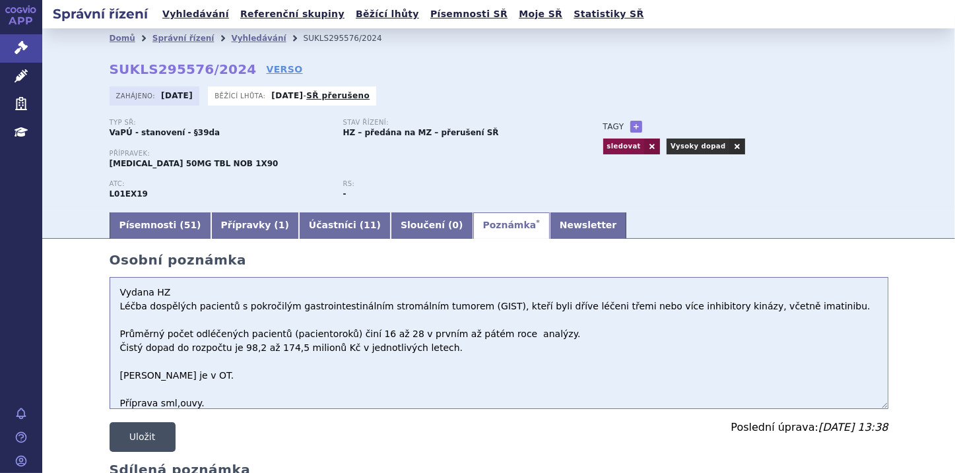
click at [141, 439] on button "Uložit" at bounding box center [143, 437] width 66 height 30
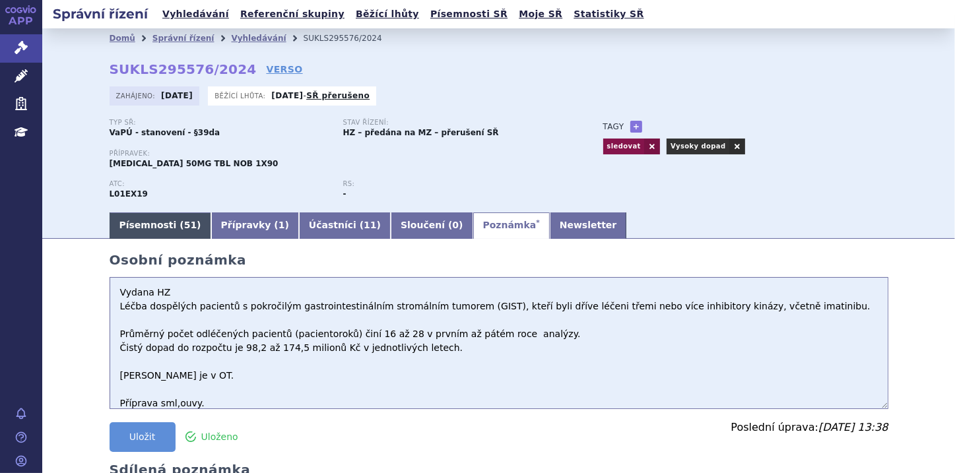
click at [141, 229] on link "Písemnosti ( 51 )" at bounding box center [161, 225] width 102 height 26
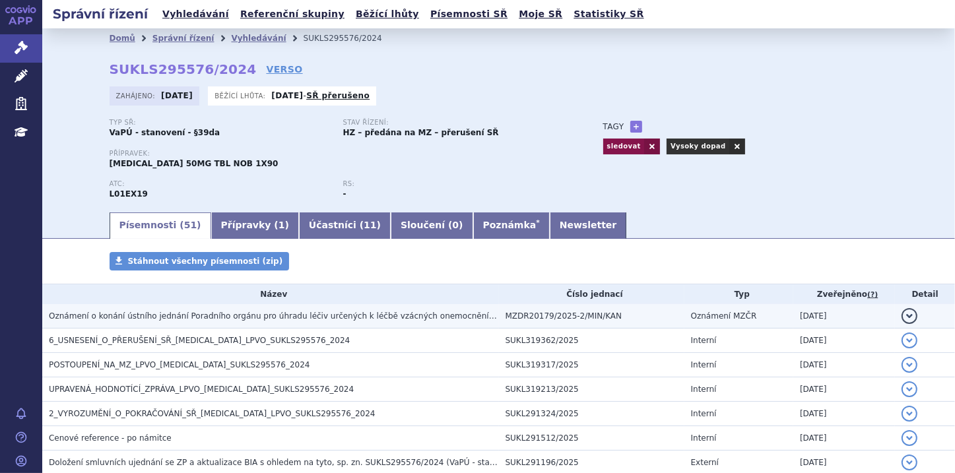
click at [202, 318] on span "Oznámení o konání ústního jednání Poradního orgánu pro úhradu léčiv určených k …" at bounding box center [315, 315] width 532 height 9
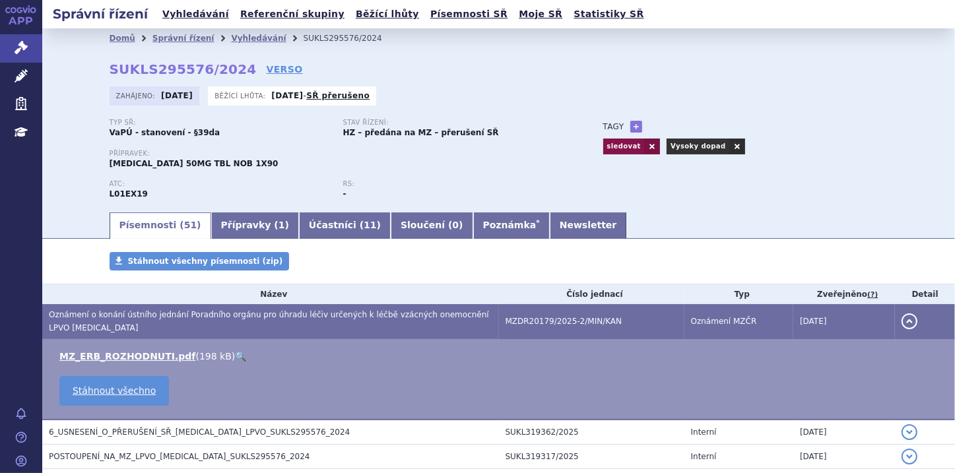
click at [235, 351] on link "🔍" at bounding box center [240, 356] width 11 height 11
click at [473, 225] on link "Poznámka *" at bounding box center [511, 225] width 77 height 26
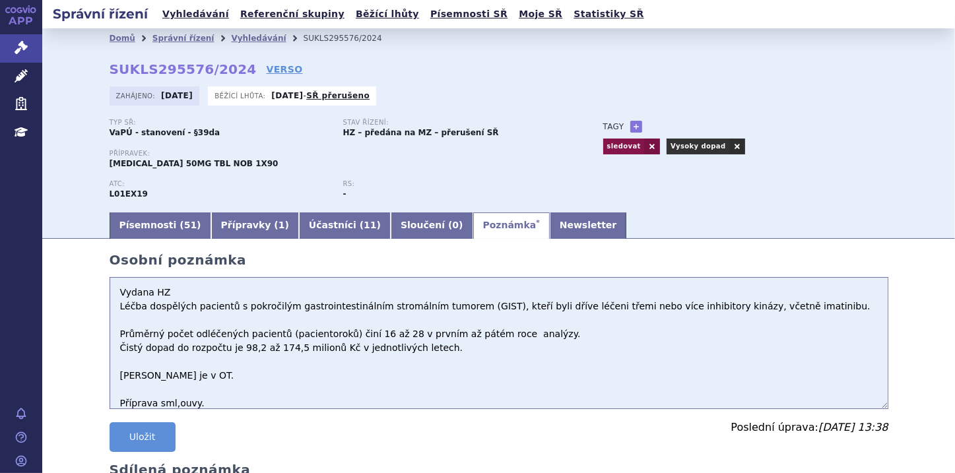
click at [113, 294] on textarea "Léčba dospělých pacientů s pokročilým gastrointestinálním stromálním tumorem (G…" at bounding box center [499, 343] width 779 height 132
click at [115, 292] on textarea "Léčba dospělých pacientů s pokročilým gastrointestinálním stromálním tumorem (G…" at bounding box center [499, 343] width 779 height 132
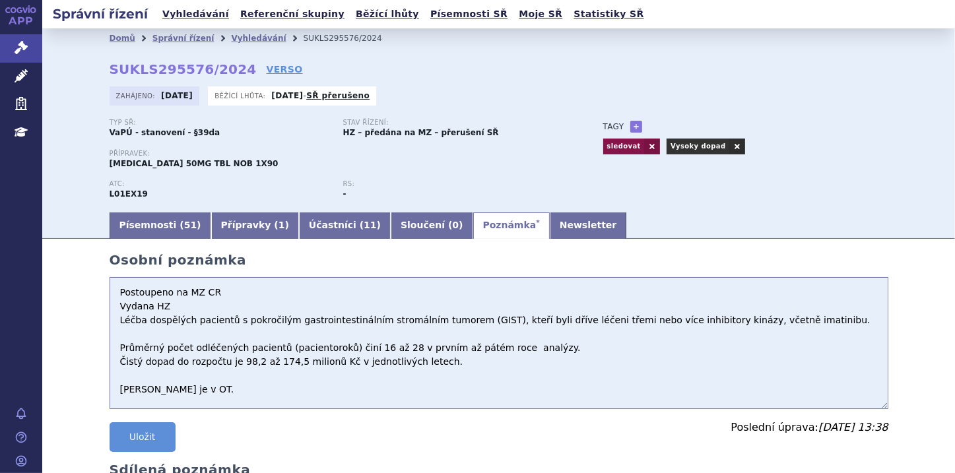
click at [118, 292] on textarea "Léčba dospělých pacientů s pokročilým gastrointestinálním stromálním tumorem (G…" at bounding box center [499, 343] width 779 height 132
click at [115, 292] on textarea "Léčba dospělých pacientů s pokročilým gastrointestinálním stromálním tumorem (G…" at bounding box center [499, 343] width 779 height 132
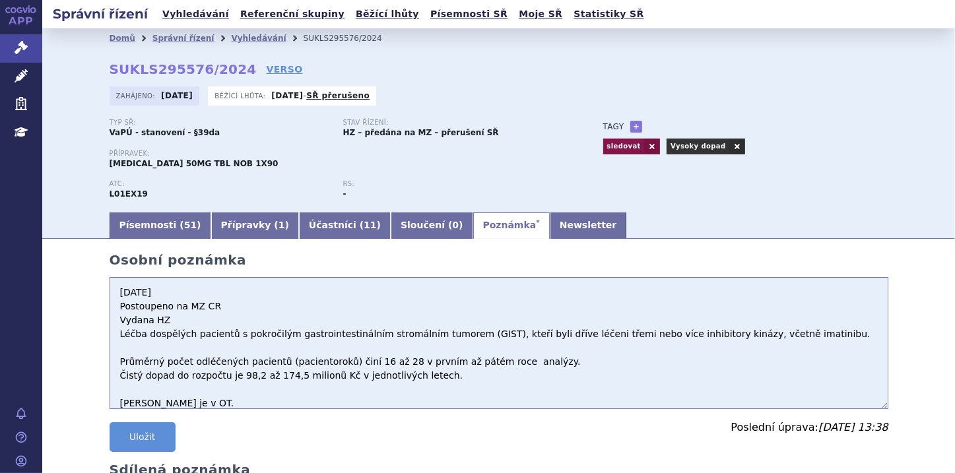
type textarea "PO 10.9.2025 Postoupeno na MZ CR Vydana HZ Léčba dospělých pacientů s pokročilý…"
click at [154, 435] on button "Uložit" at bounding box center [143, 437] width 66 height 30
click at [160, 439] on button "Uložit" at bounding box center [143, 437] width 66 height 30
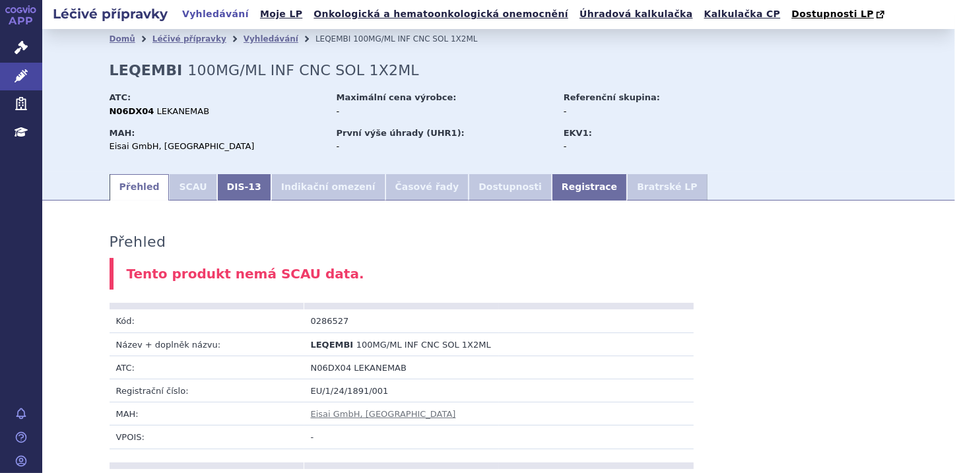
scroll to position [701, 0]
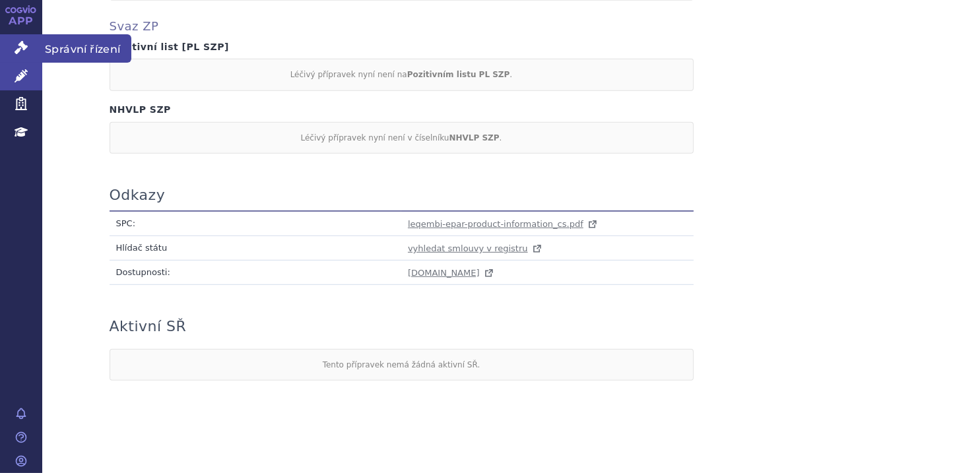
click at [33, 43] on link "Správní řízení" at bounding box center [21, 48] width 42 height 28
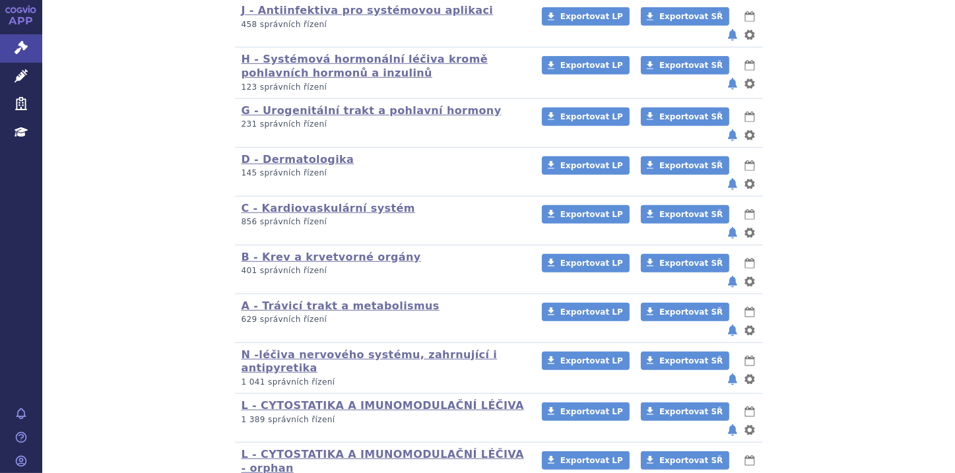
scroll to position [853, 0]
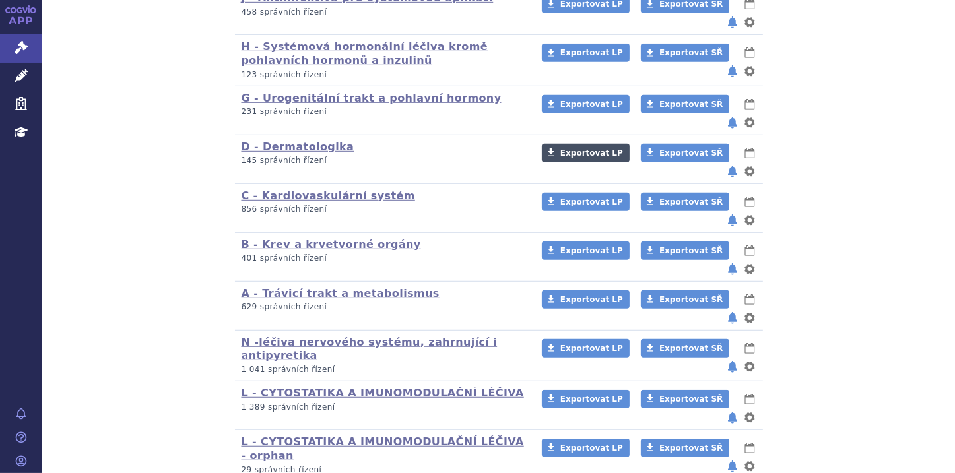
scroll to position [853, 0]
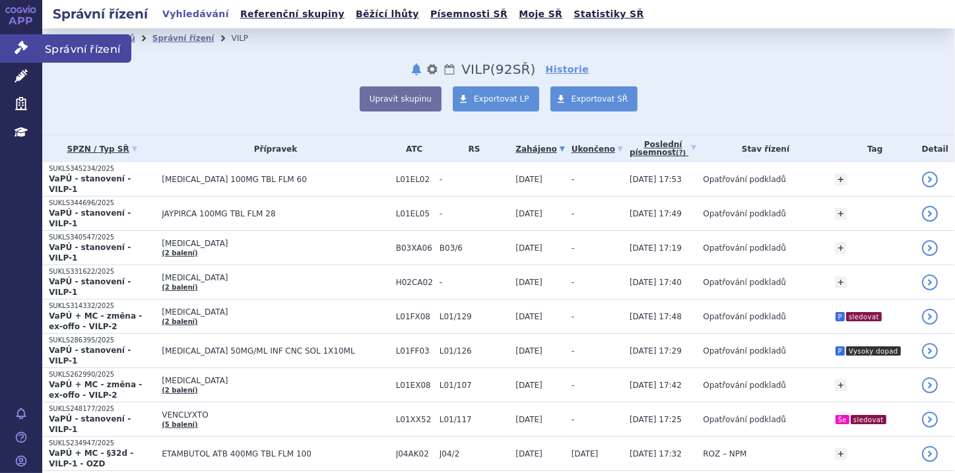
click at [18, 49] on icon at bounding box center [21, 47] width 13 height 13
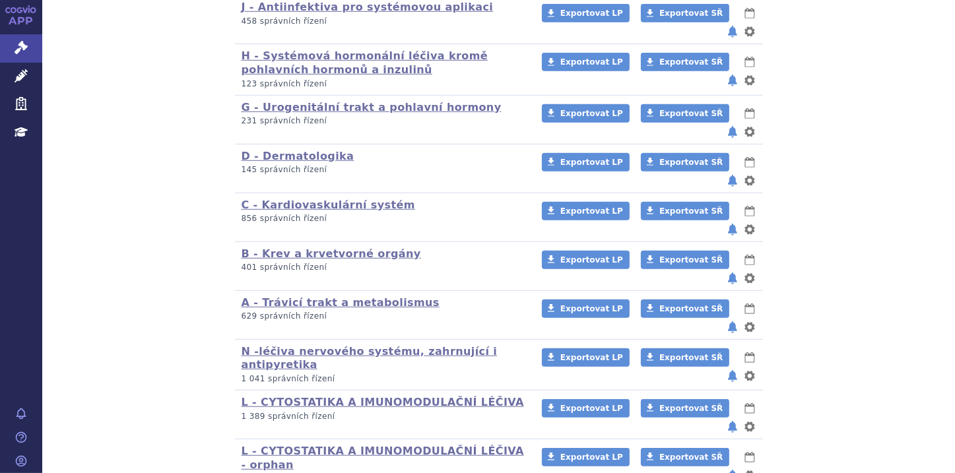
scroll to position [845, 0]
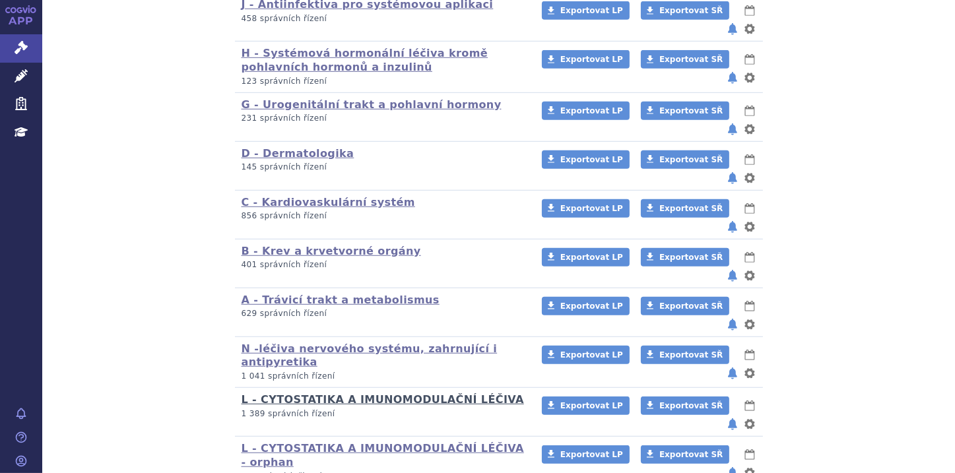
click at [393, 393] on link "L - CYTOSTATIKA A IMUNOMODULAČNÍ LÉČIVA" at bounding box center [383, 399] width 282 height 13
